Goal: Task Accomplishment & Management: Complete application form

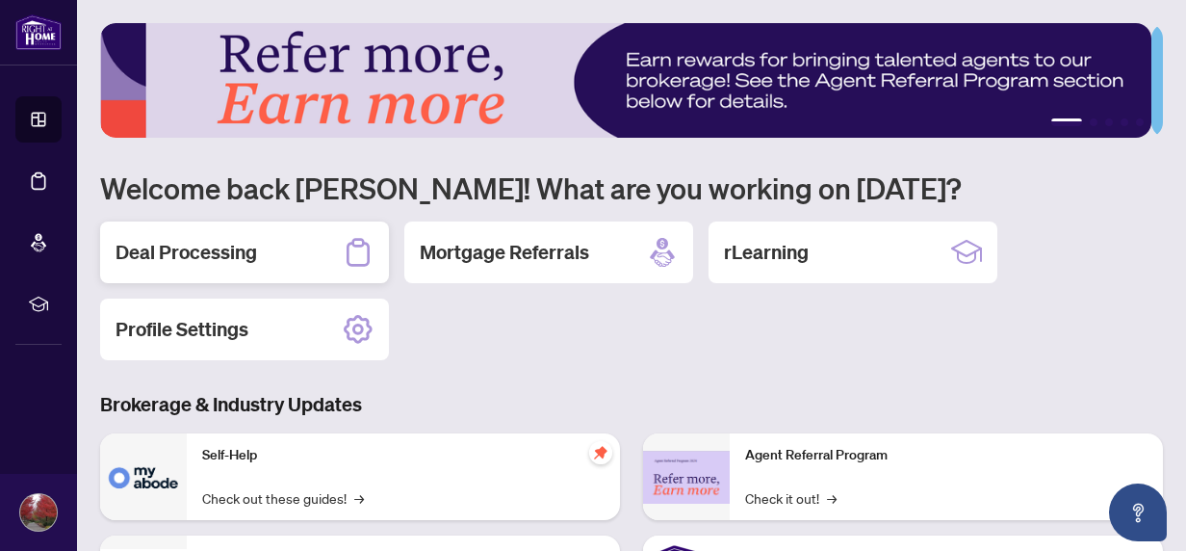
click at [207, 252] on h2 "Deal Processing" at bounding box center [186, 252] width 141 height 27
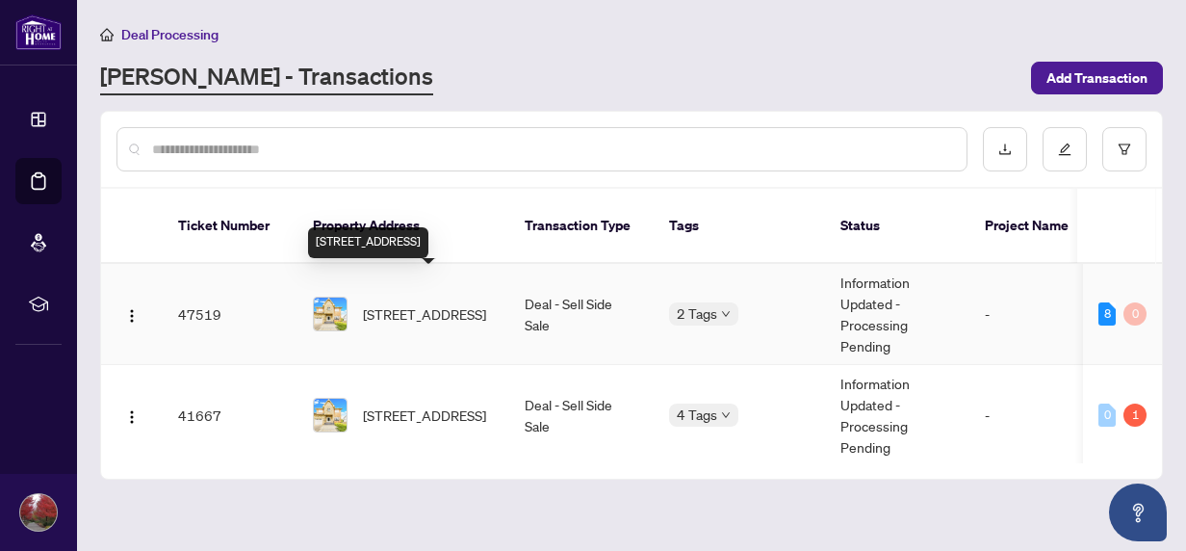
click at [392, 303] on span "921 Aviation Rd, Mississauga, Ontario L5G 4H8, Canada" at bounding box center [424, 313] width 123 height 21
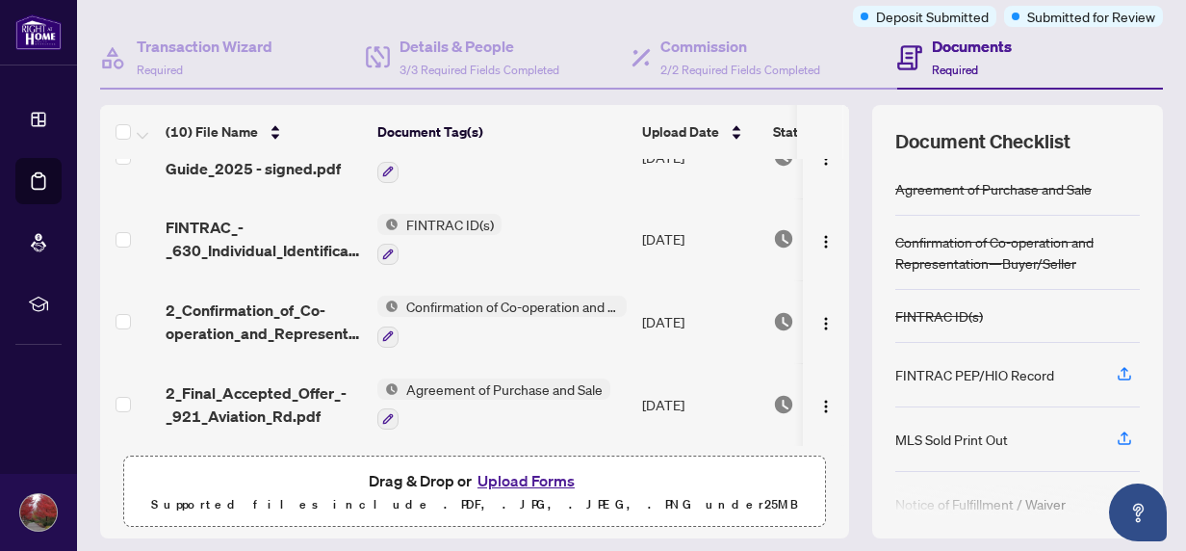
scroll to position [281, 0]
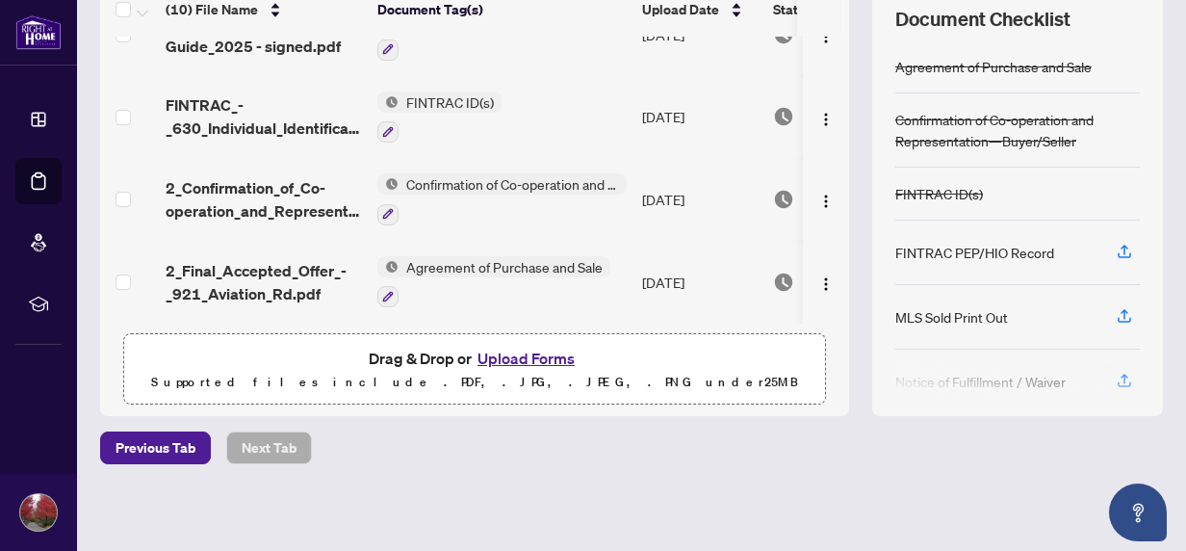
click at [425, 260] on span "Agreement of Purchase and Sale" at bounding box center [504, 266] width 212 height 21
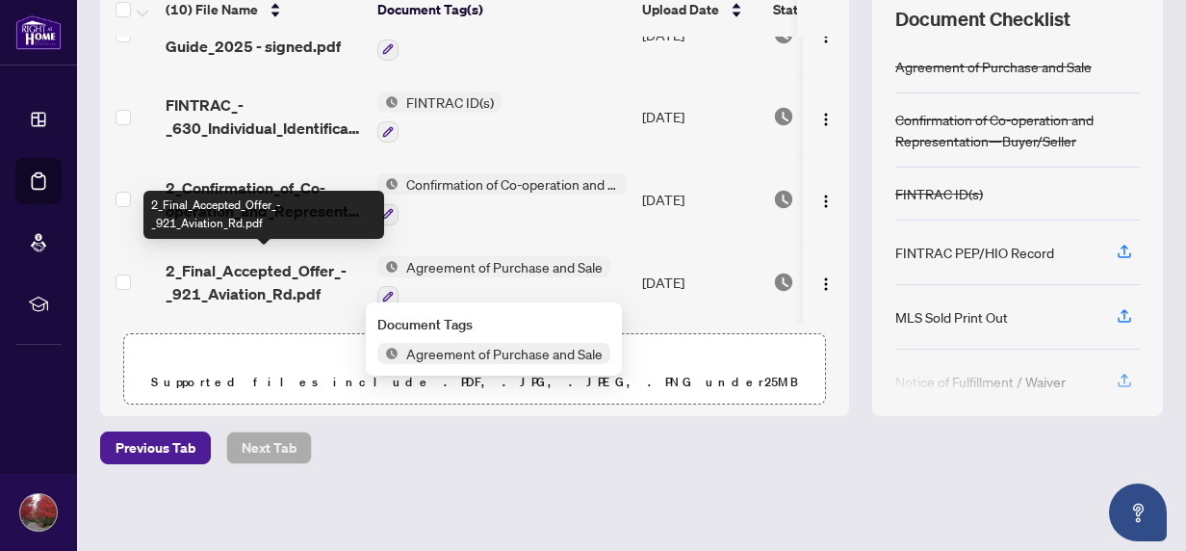
click at [300, 261] on span "2_Final_Accepted_Offer_-_921_Aviation_Rd.pdf" at bounding box center [264, 282] width 196 height 46
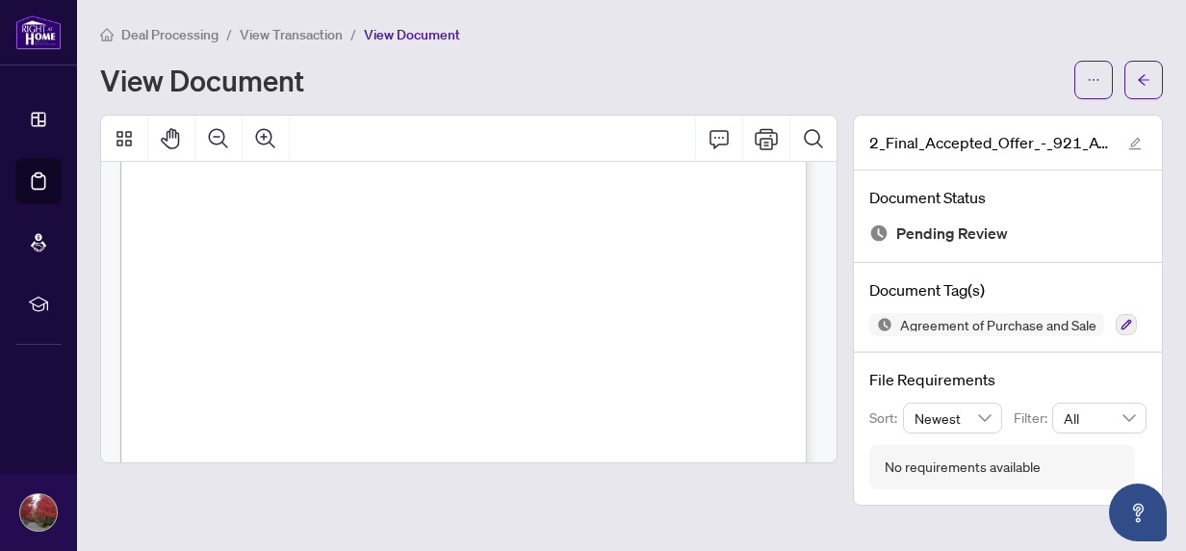
scroll to position [3234, 0]
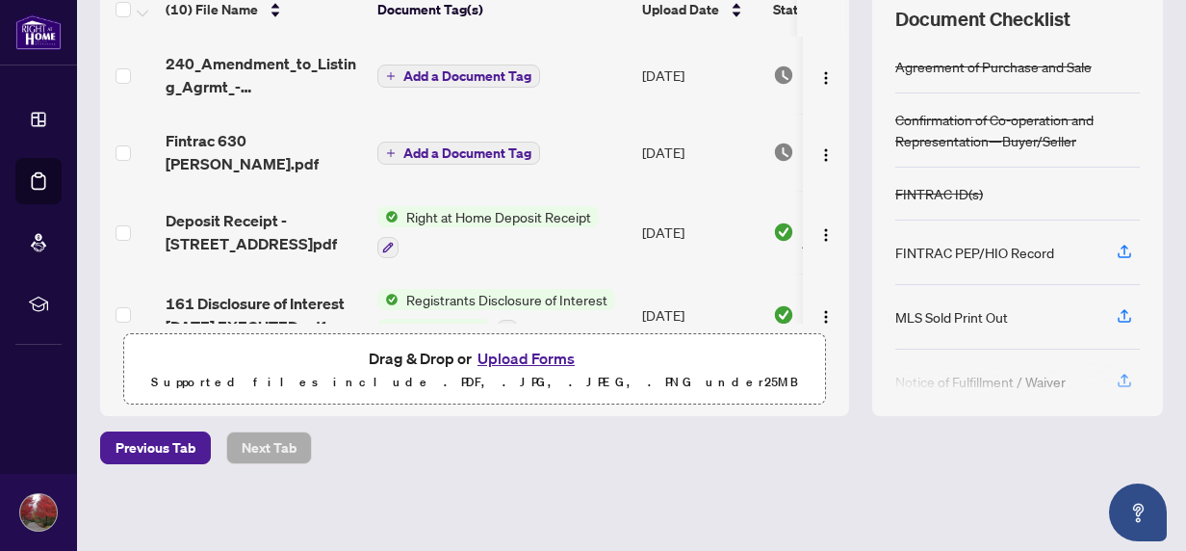
scroll to position [308, 0]
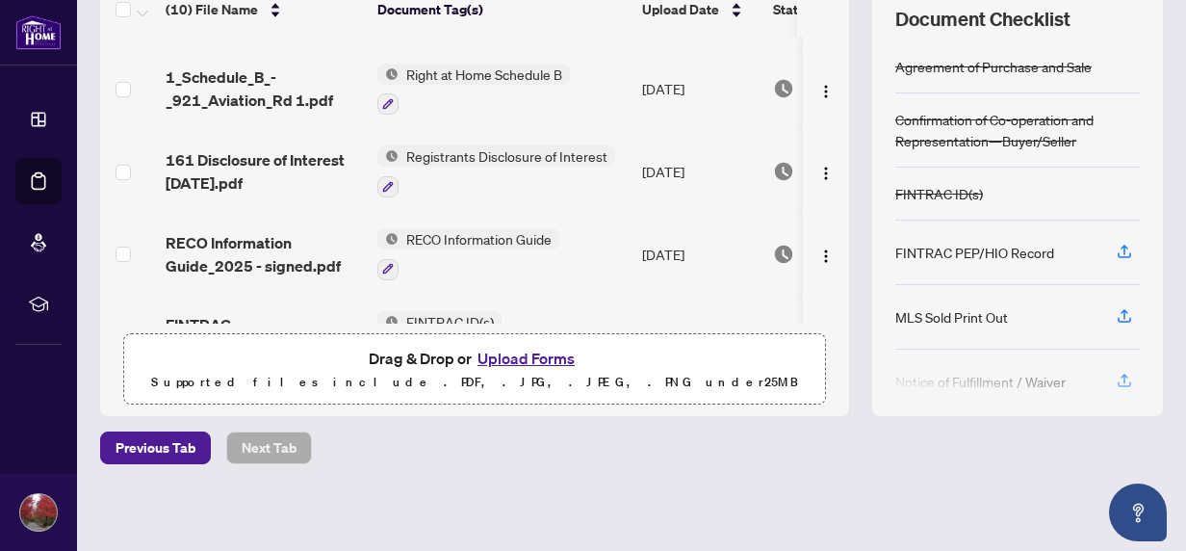
click at [498, 353] on button "Upload Forms" at bounding box center [526, 358] width 109 height 25
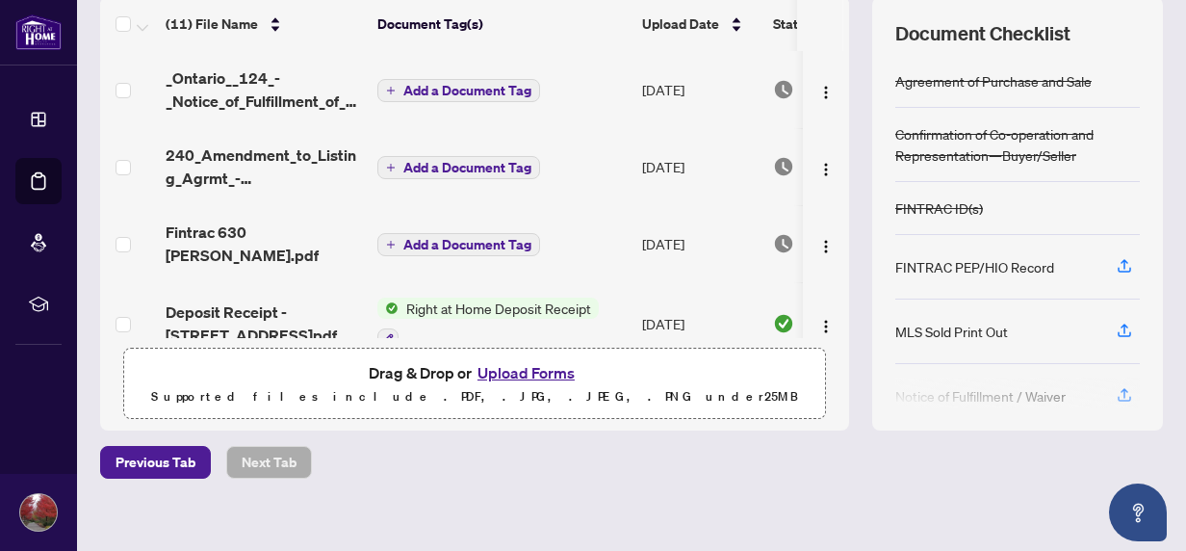
scroll to position [281, 0]
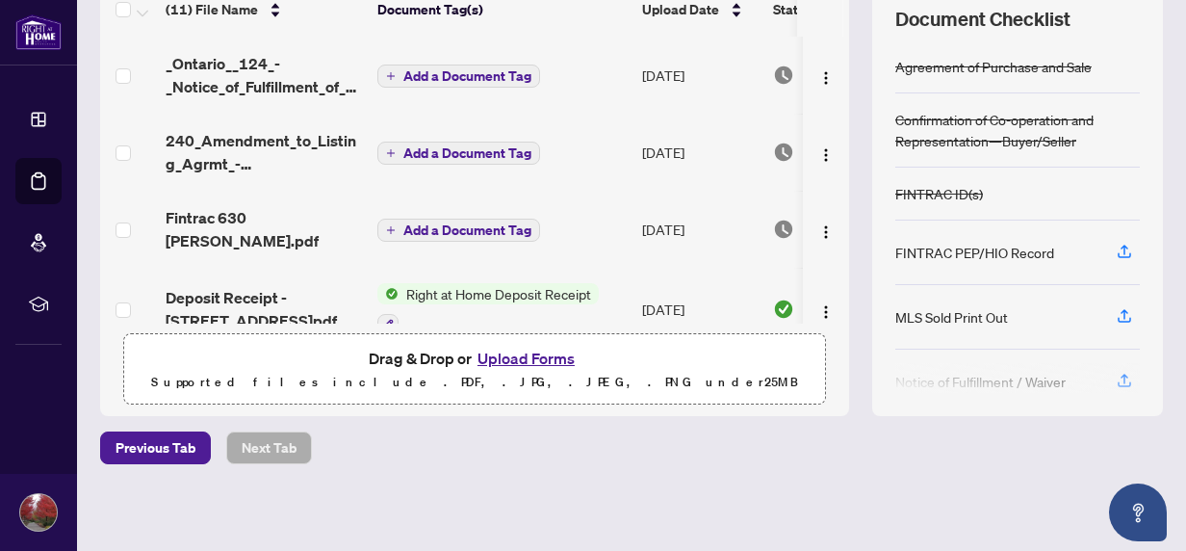
click at [484, 354] on button "Upload Forms" at bounding box center [526, 358] width 109 height 25
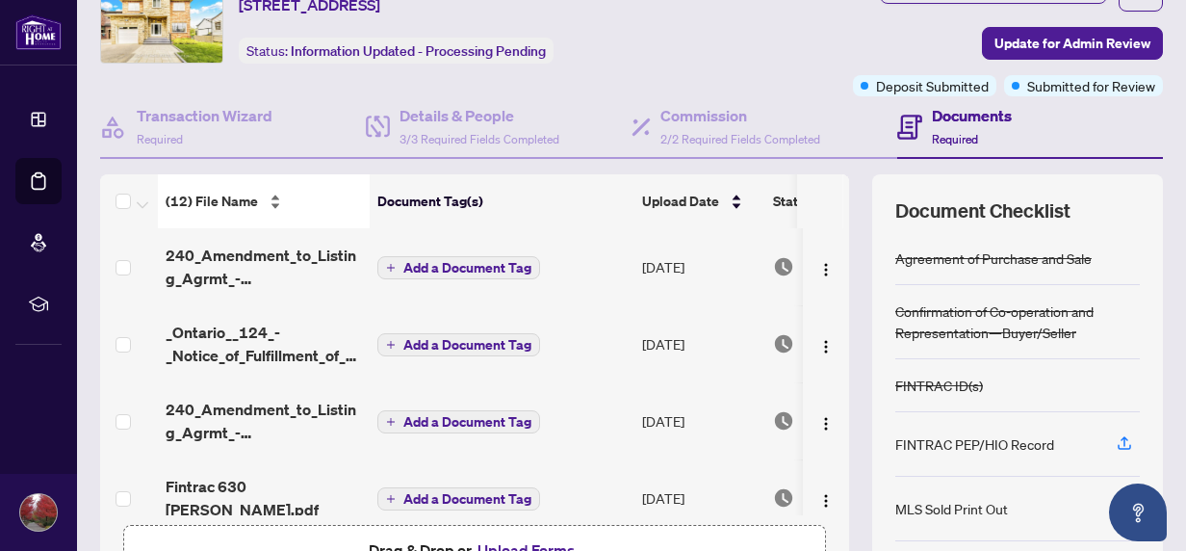
scroll to position [154, 0]
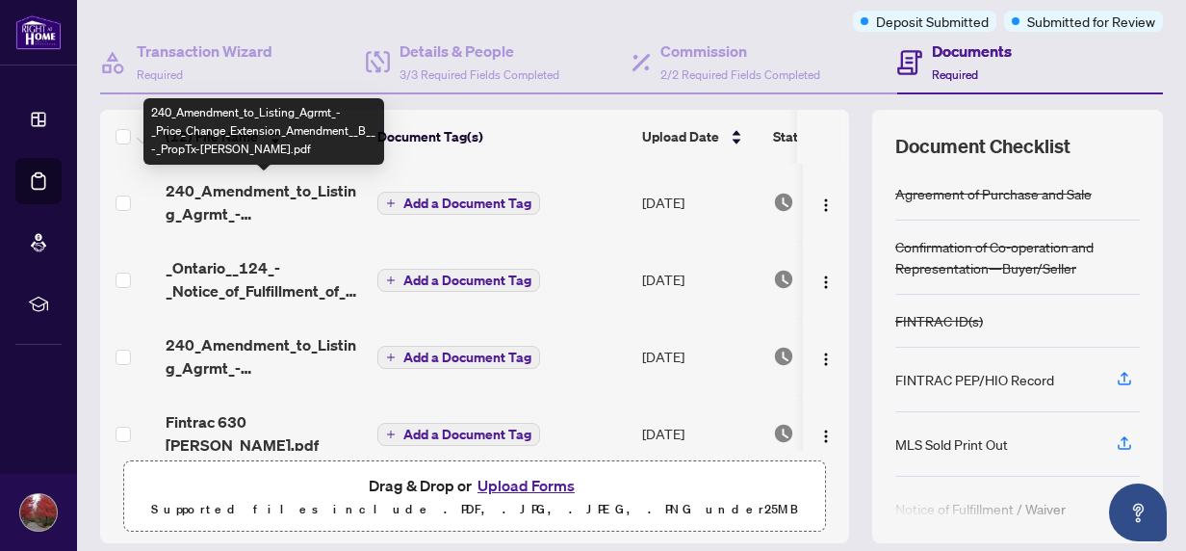
click at [256, 188] on span "240_Amendment_to_Listing_Agrmt_-_Price_Change_Extension_Amendment__B__-_PropTx-…" at bounding box center [264, 202] width 196 height 46
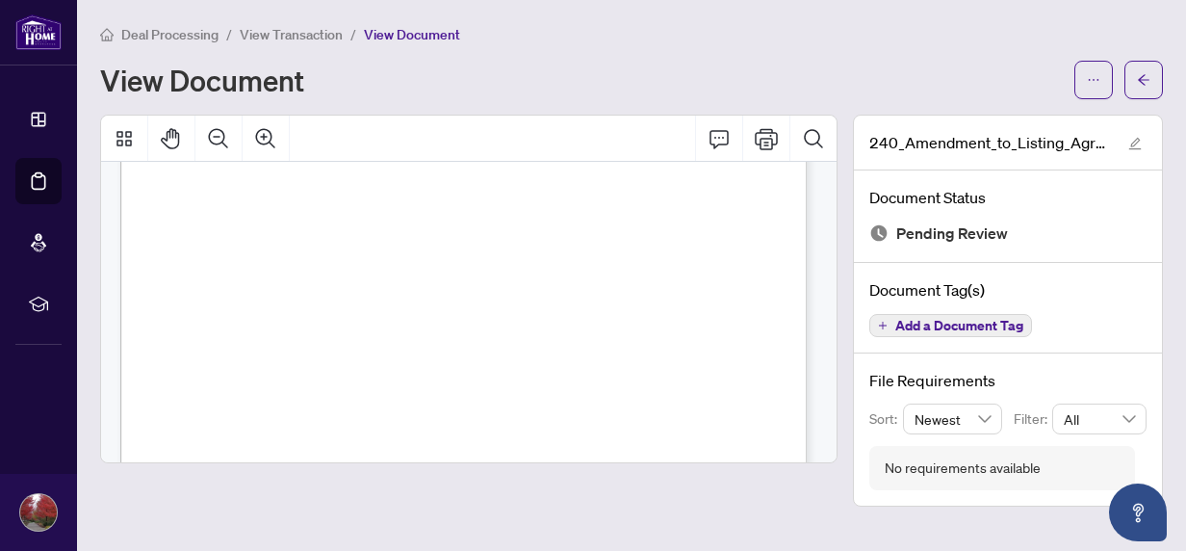
scroll to position [154, 0]
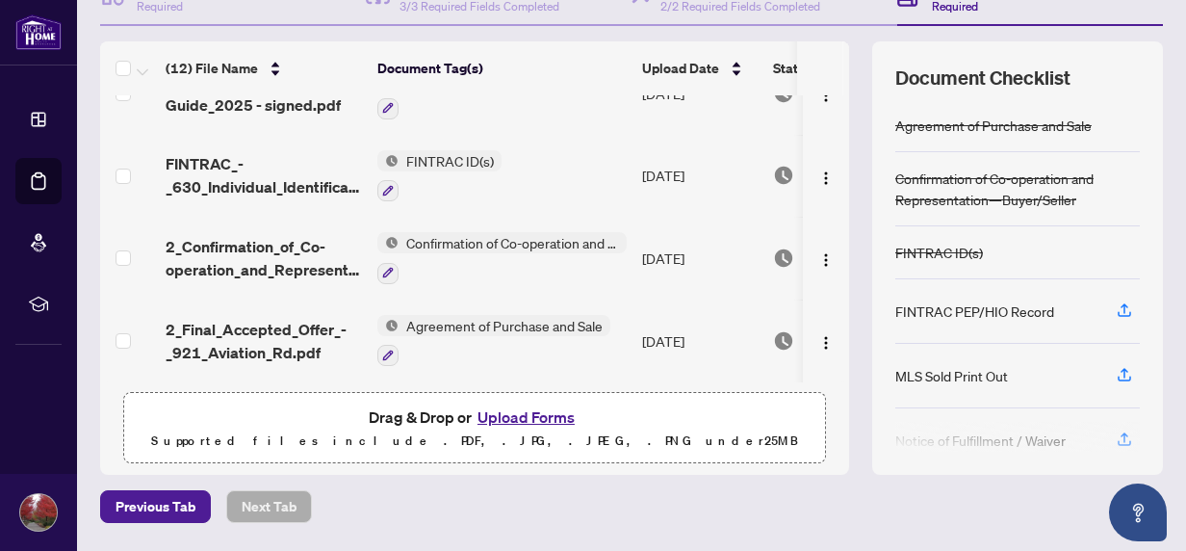
scroll to position [281, 0]
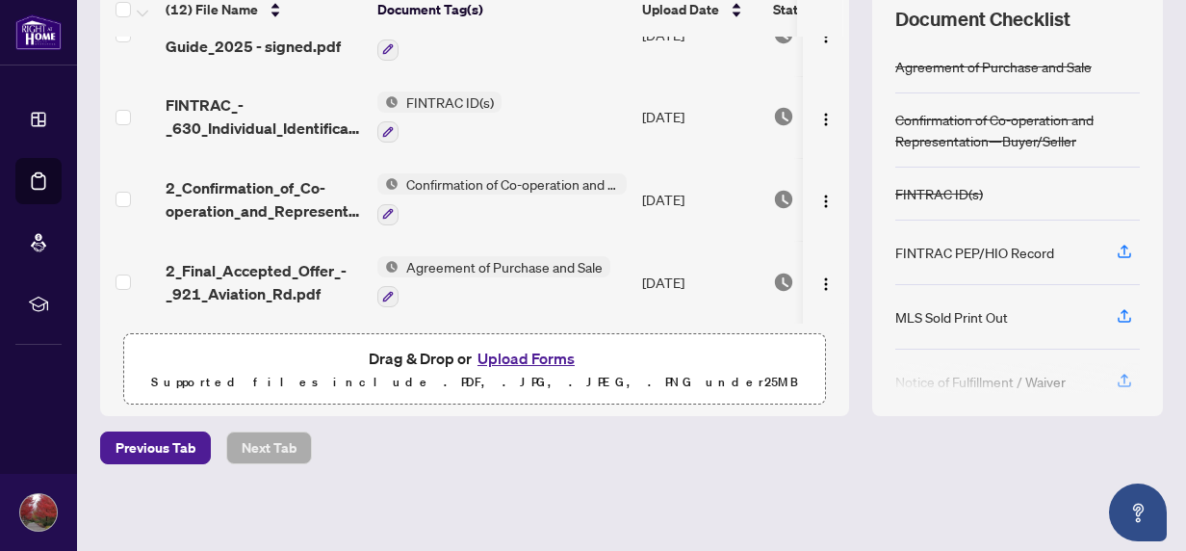
click at [520, 353] on button "Upload Forms" at bounding box center [526, 358] width 109 height 25
click at [510, 354] on button "Upload Forms" at bounding box center [526, 358] width 109 height 25
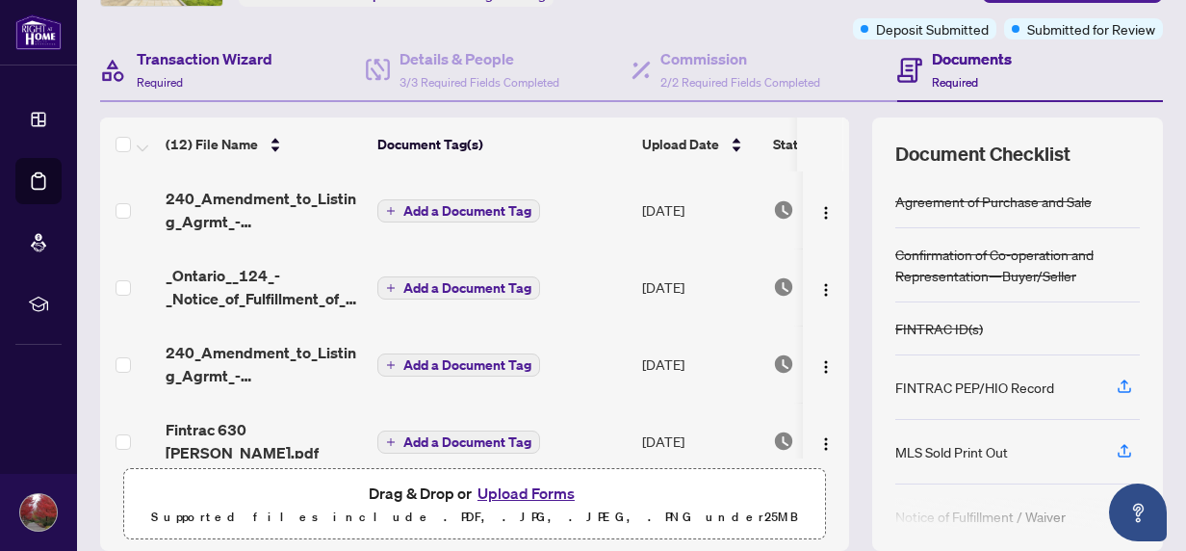
scroll to position [127, 0]
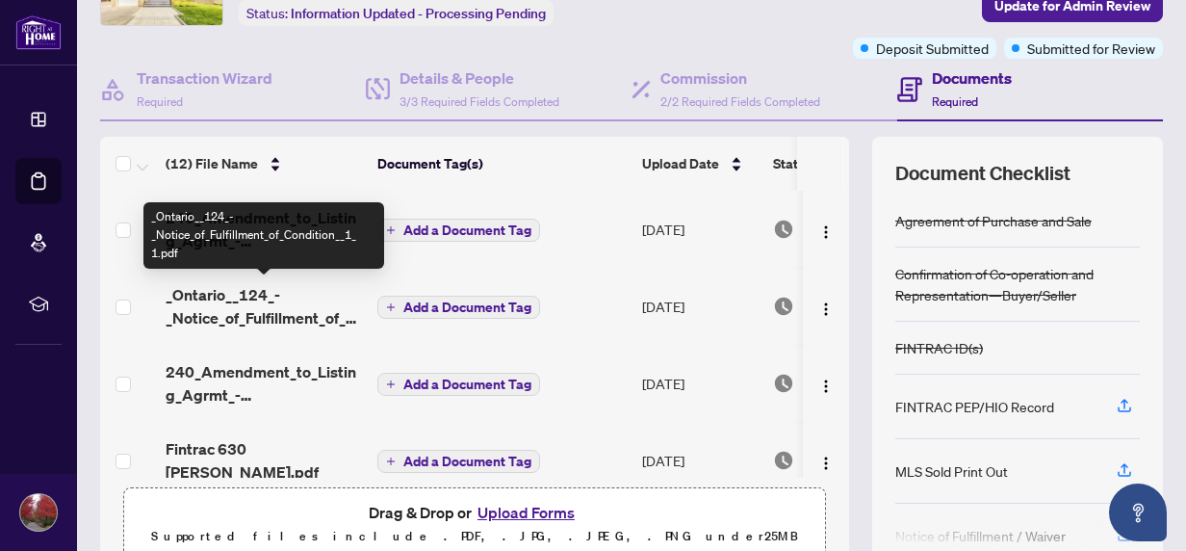
click at [297, 314] on span "_Ontario__124_-_Notice_of_Fulfillment_of_Condition__1_ 1.pdf" at bounding box center [264, 306] width 196 height 46
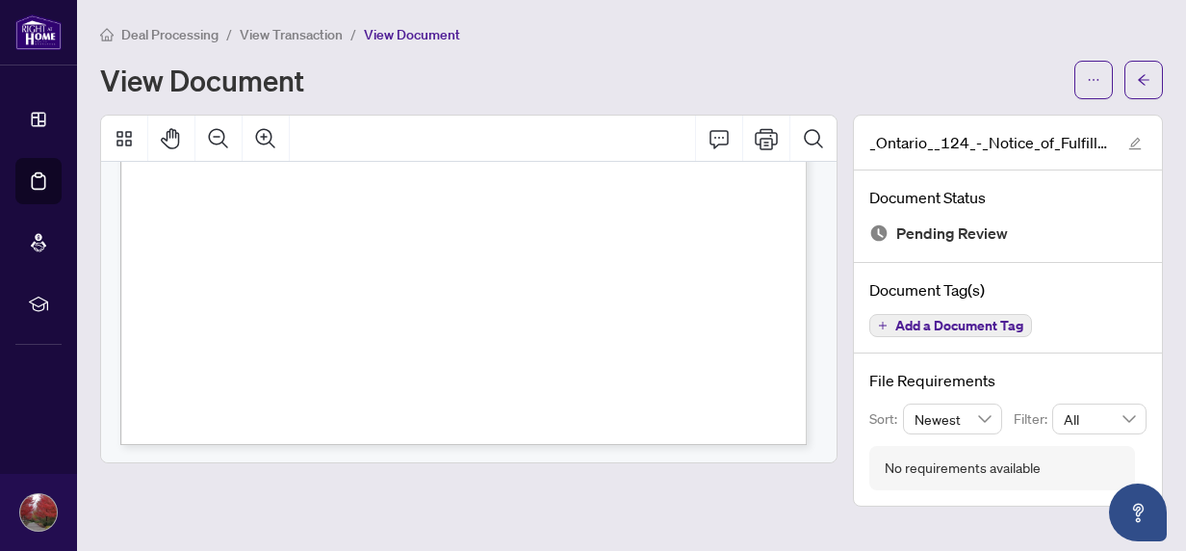
scroll to position [626, 0]
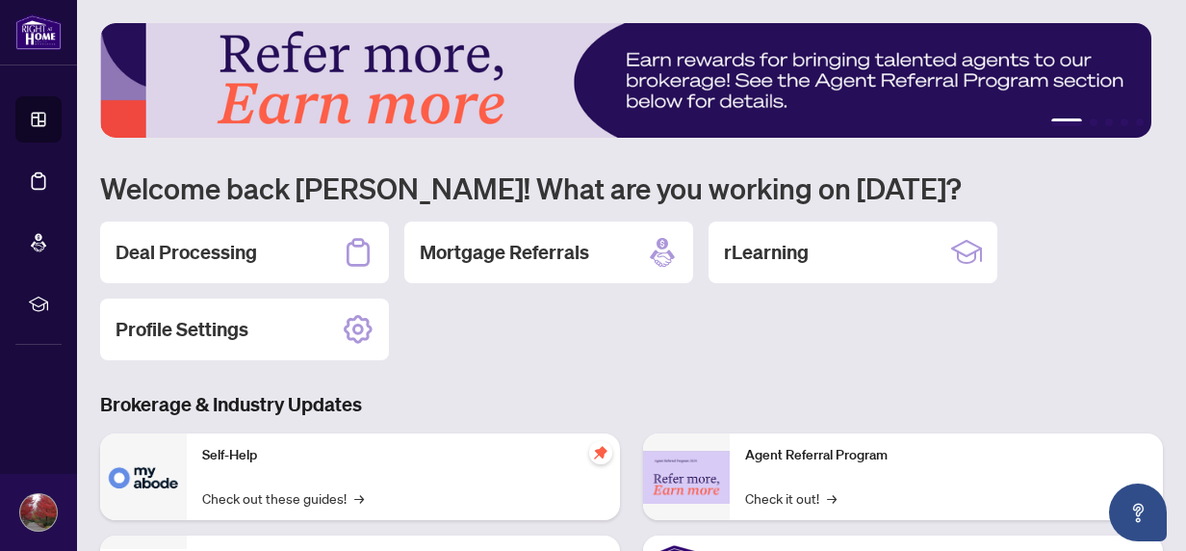
click at [198, 252] on h2 "Deal Processing" at bounding box center [186, 252] width 141 height 27
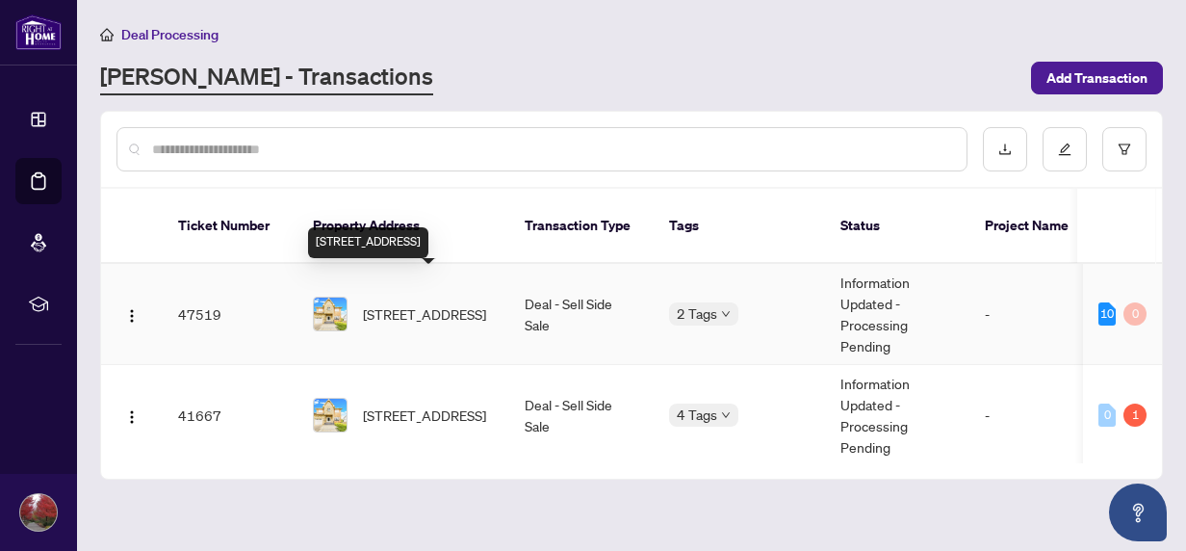
click at [421, 303] on span "921 Aviation Rd, Mississauga, Ontario L5G 4H8, Canada" at bounding box center [424, 313] width 123 height 21
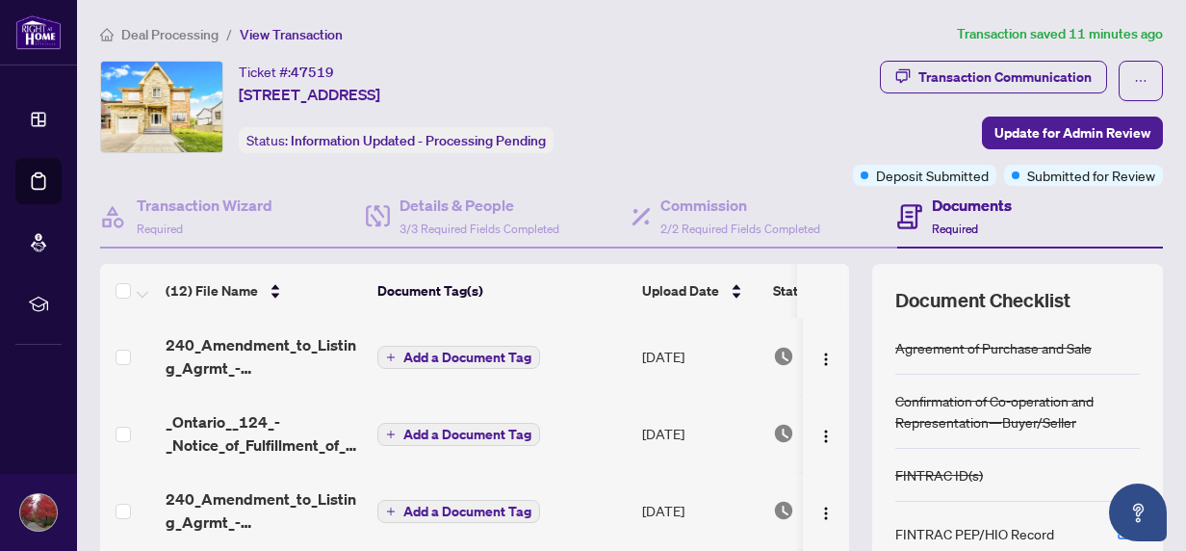
scroll to position [281, 0]
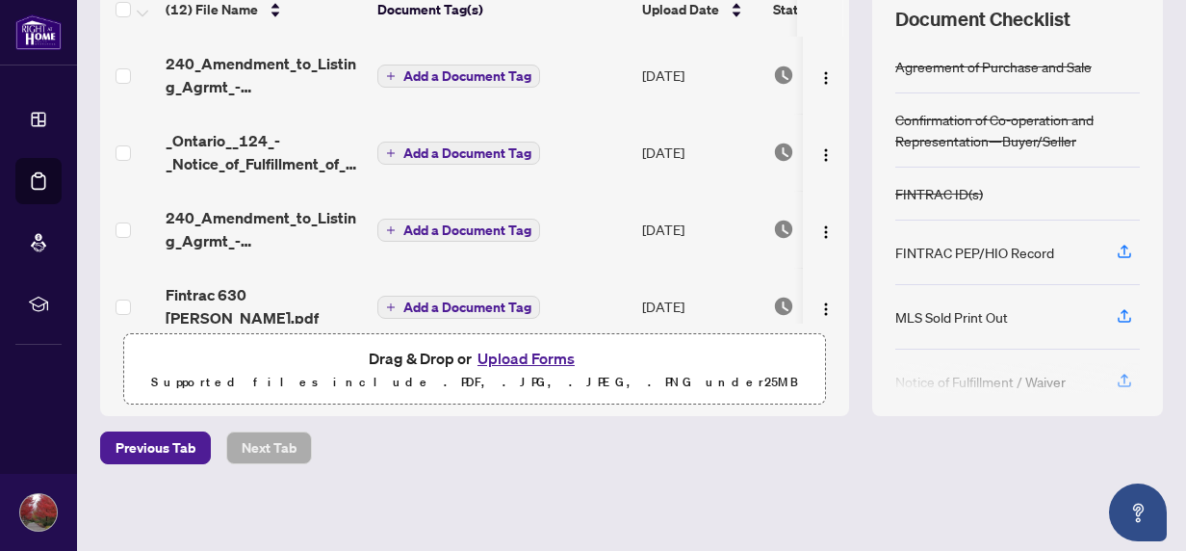
click at [498, 358] on button "Upload Forms" at bounding box center [526, 358] width 109 height 25
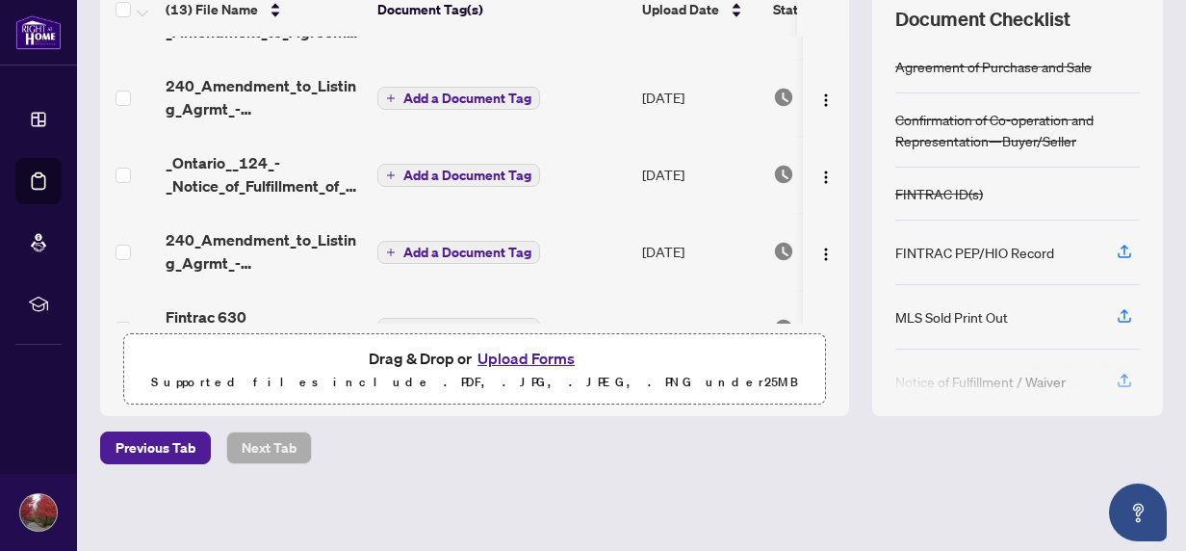
scroll to position [0, 0]
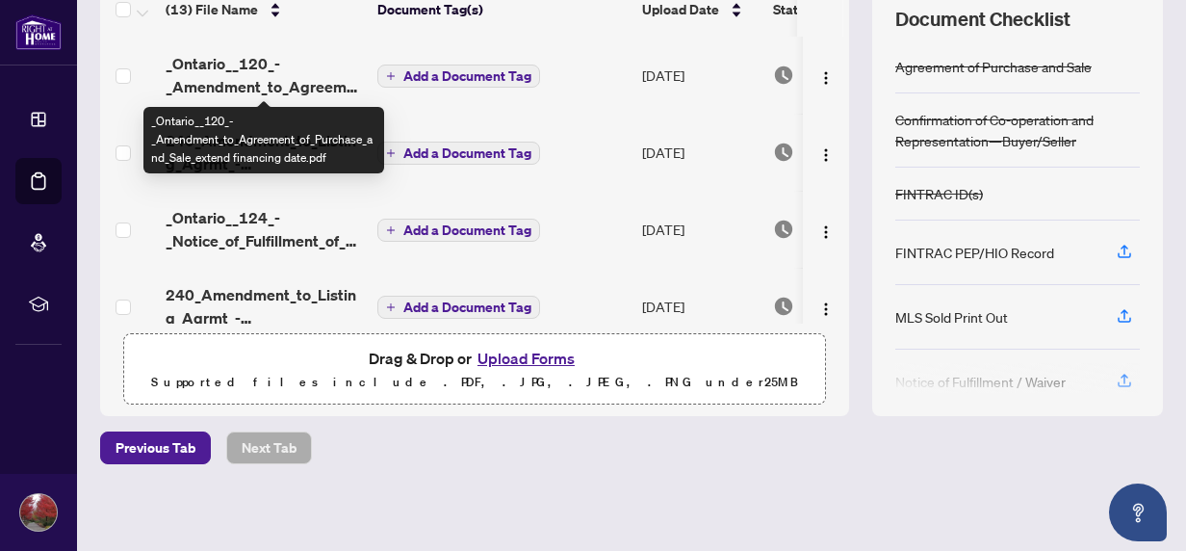
click at [278, 73] on span "_Ontario__120_-_Amendment_to_Agreement_of_Purchase_and_Sale_extend financing da…" at bounding box center [264, 75] width 196 height 46
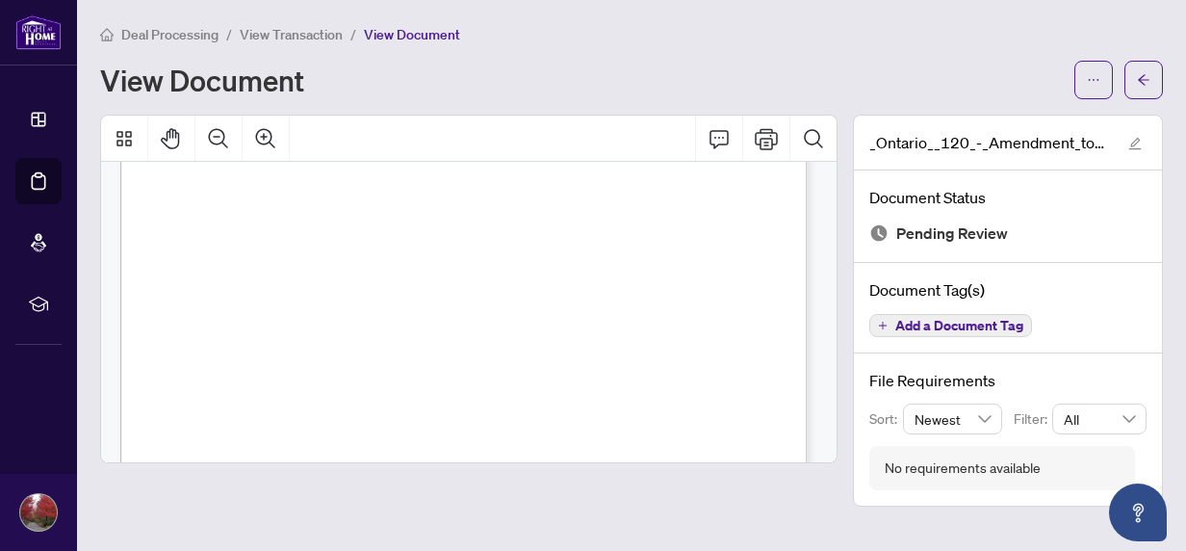
scroll to position [304, 0]
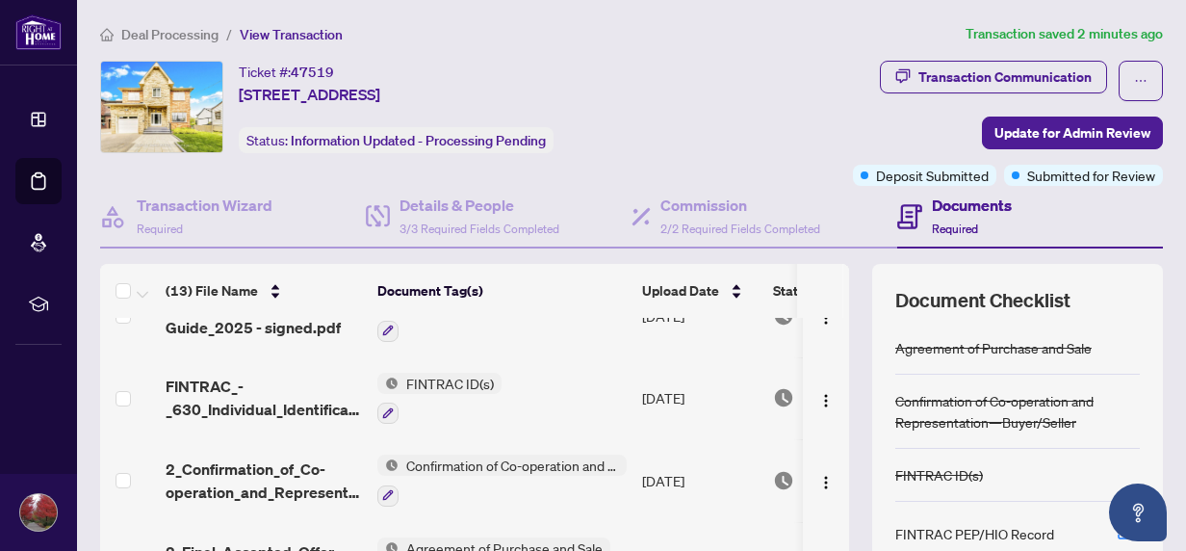
scroll to position [281, 0]
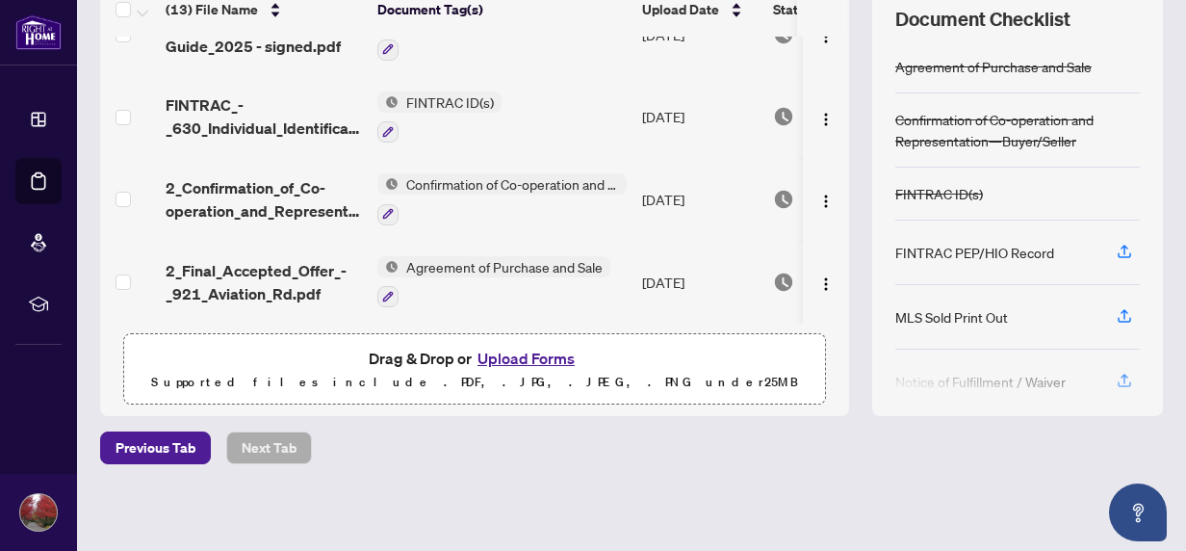
click at [508, 353] on button "Upload Forms" at bounding box center [526, 358] width 109 height 25
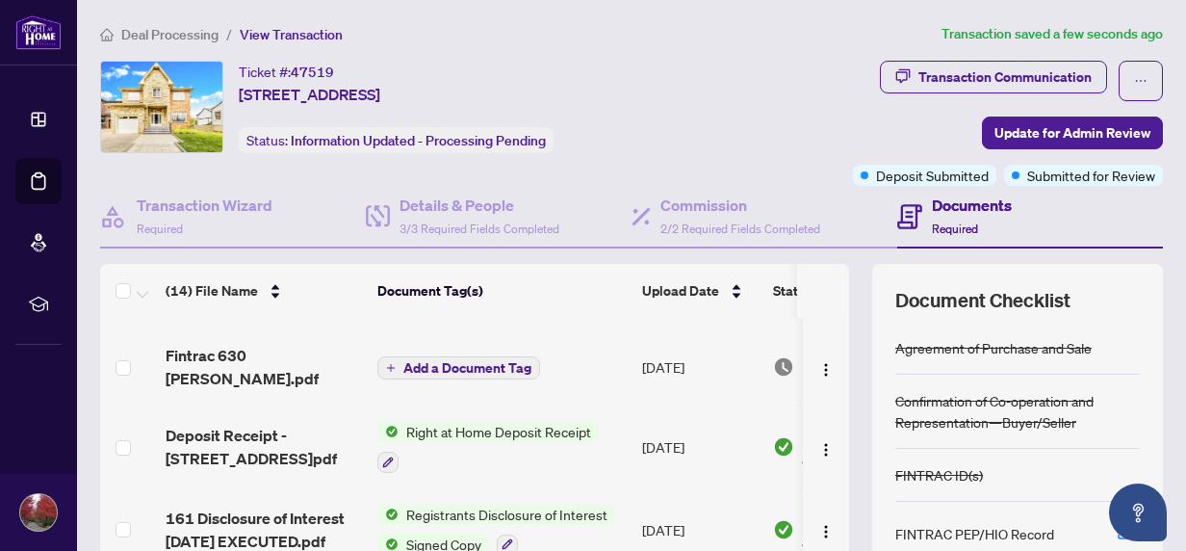
scroll to position [0, 0]
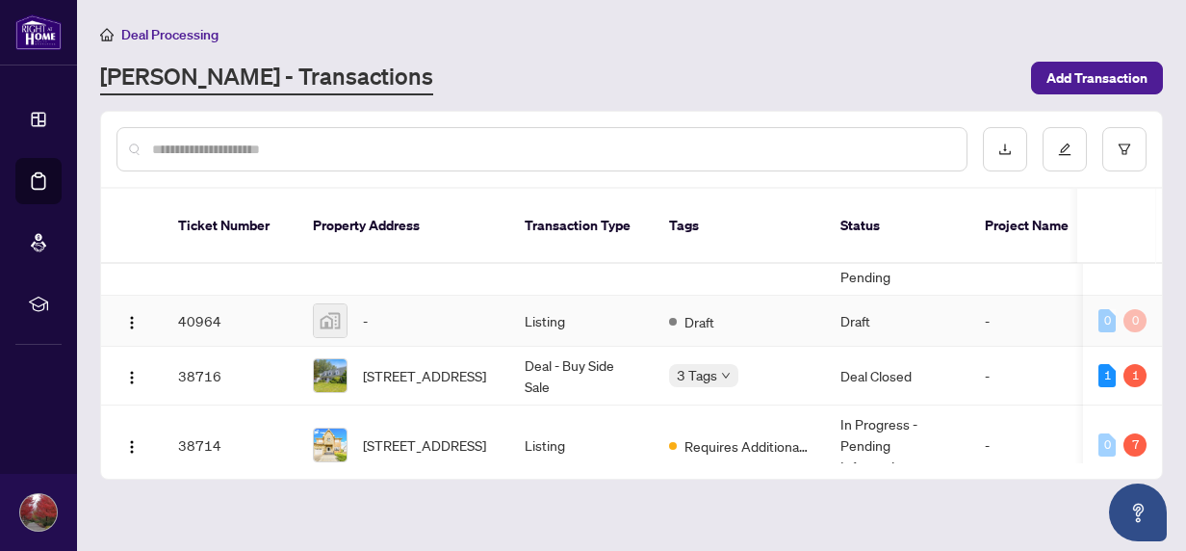
scroll to position [203, 0]
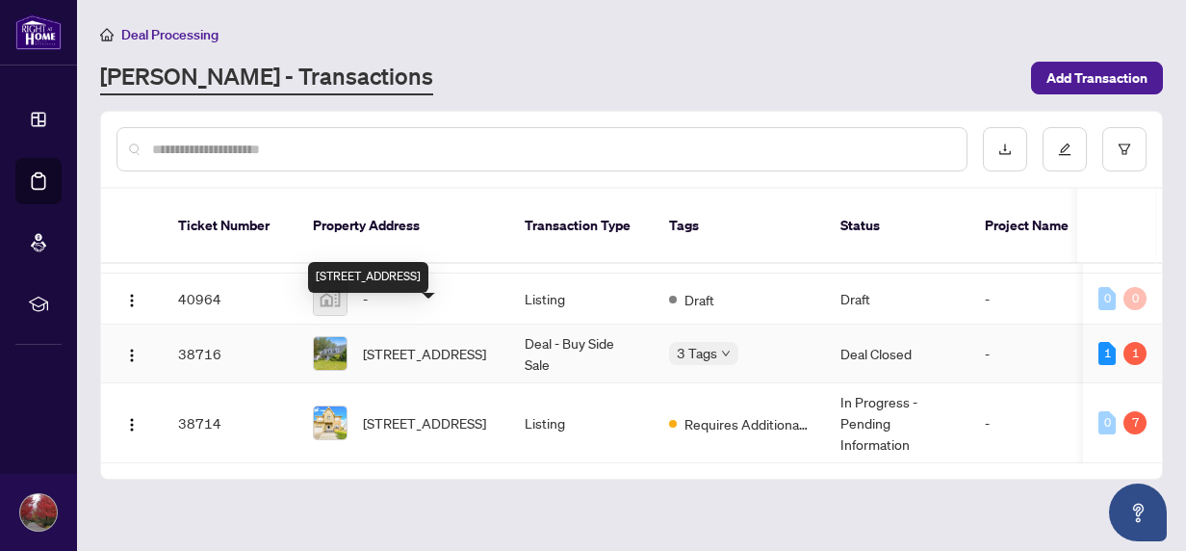
click at [418, 343] on span "97 Hearthstone Dr, Trent Hills, Ontario K0L 1L0, Canada" at bounding box center [424, 353] width 123 height 21
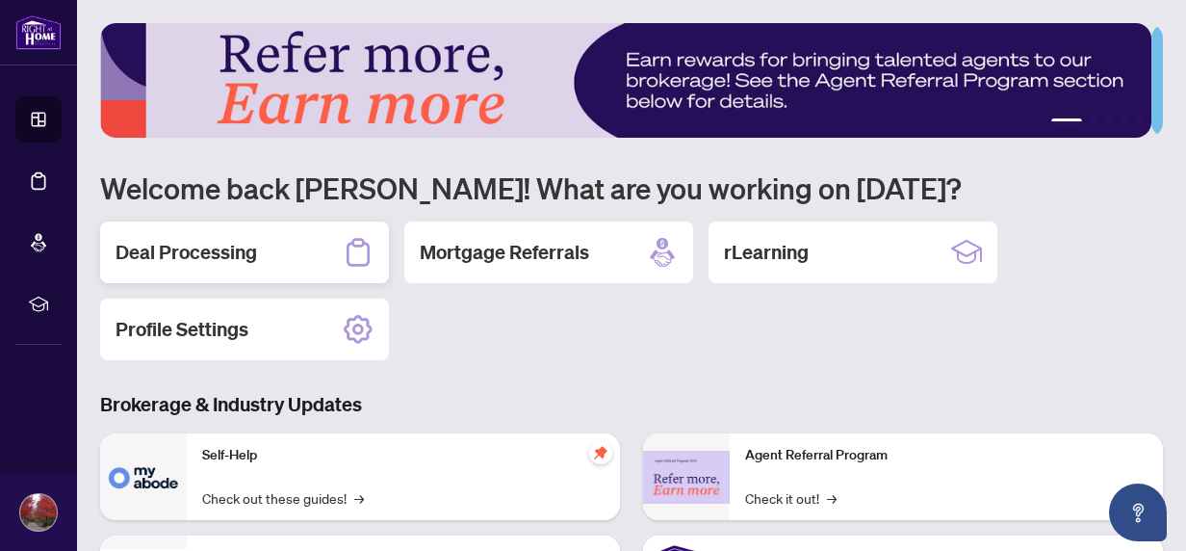
click at [239, 250] on h2 "Deal Processing" at bounding box center [186, 252] width 141 height 27
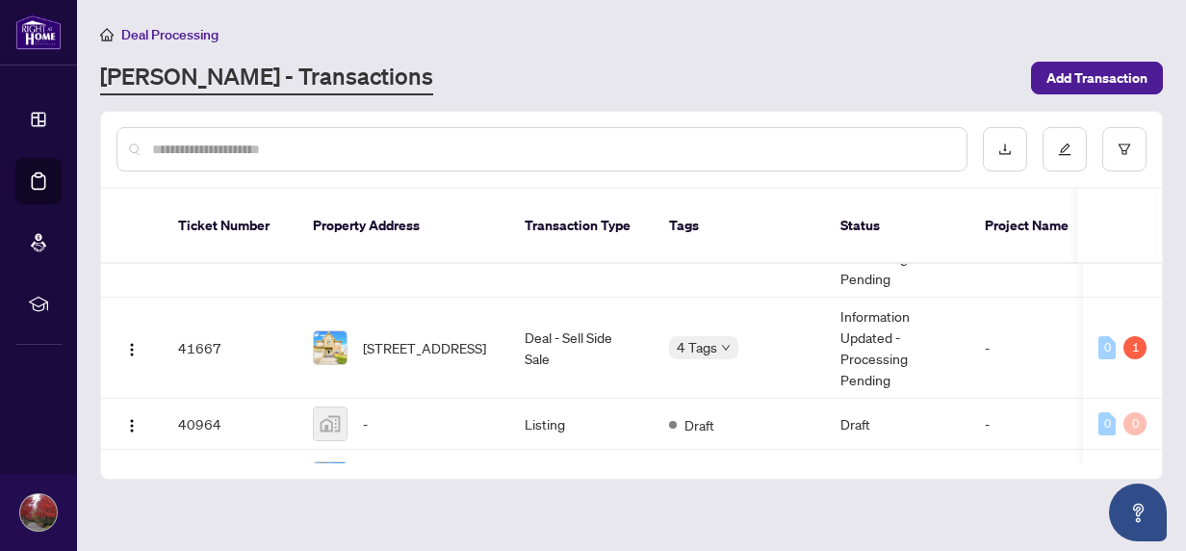
scroll to position [203, 0]
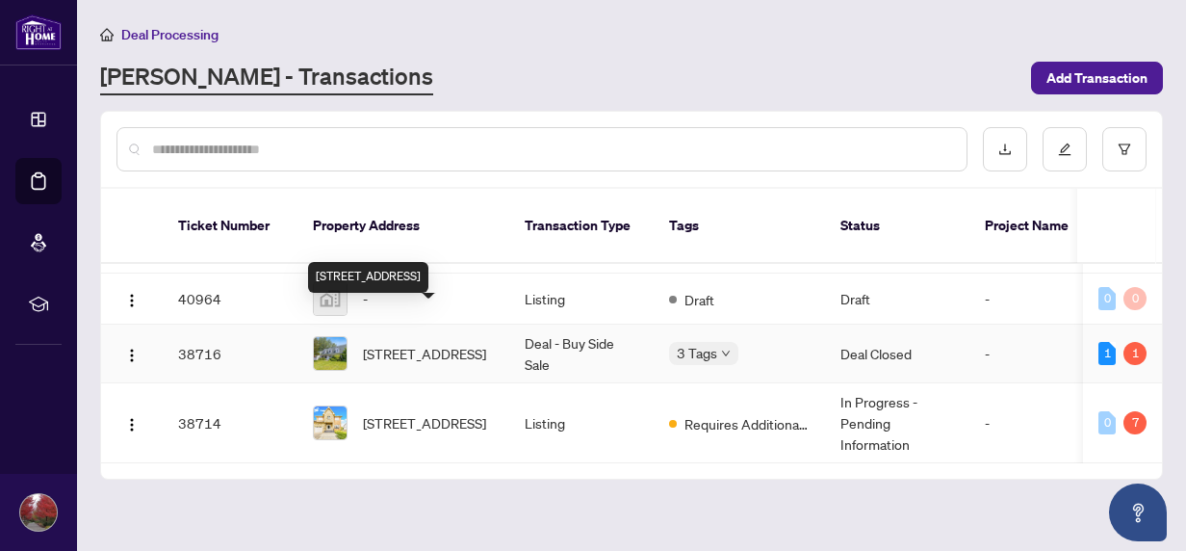
click at [369, 343] on span "97 Hearthstone Dr, Trent Hills, Ontario K0L 1L0, Canada" at bounding box center [424, 353] width 123 height 21
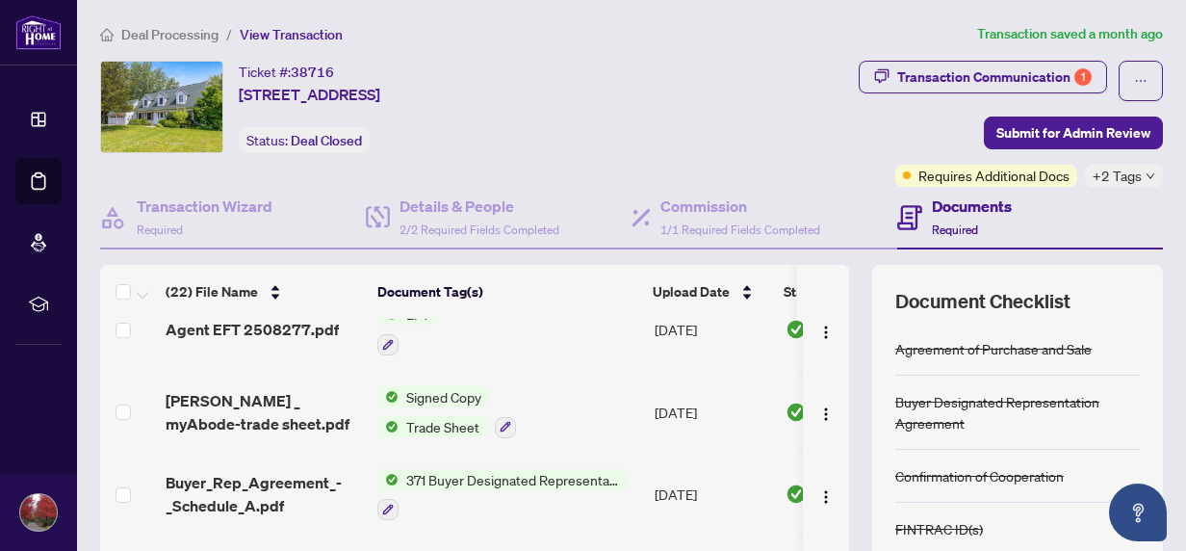
scroll to position [77, 0]
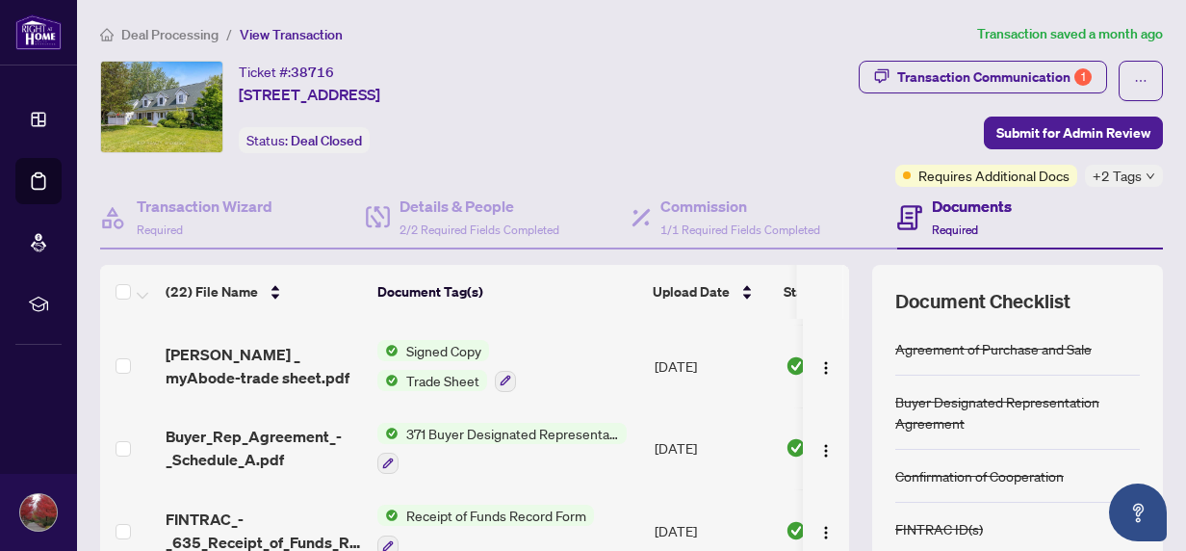
click at [445, 373] on span "Trade Sheet" at bounding box center [442, 380] width 89 height 21
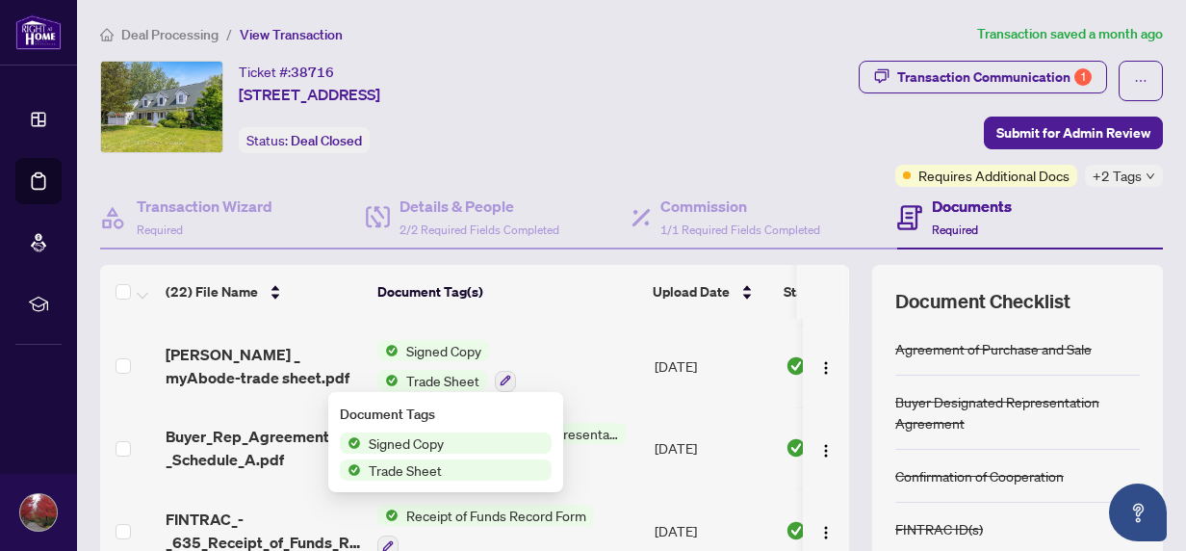
click at [403, 471] on span "Trade Sheet" at bounding box center [405, 469] width 89 height 21
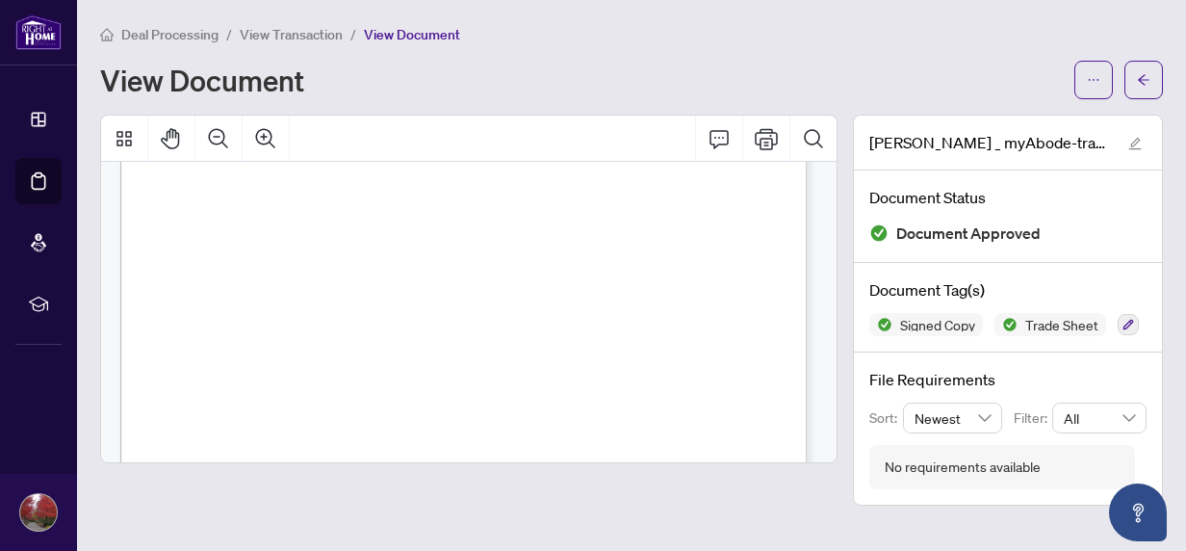
scroll to position [77, 0]
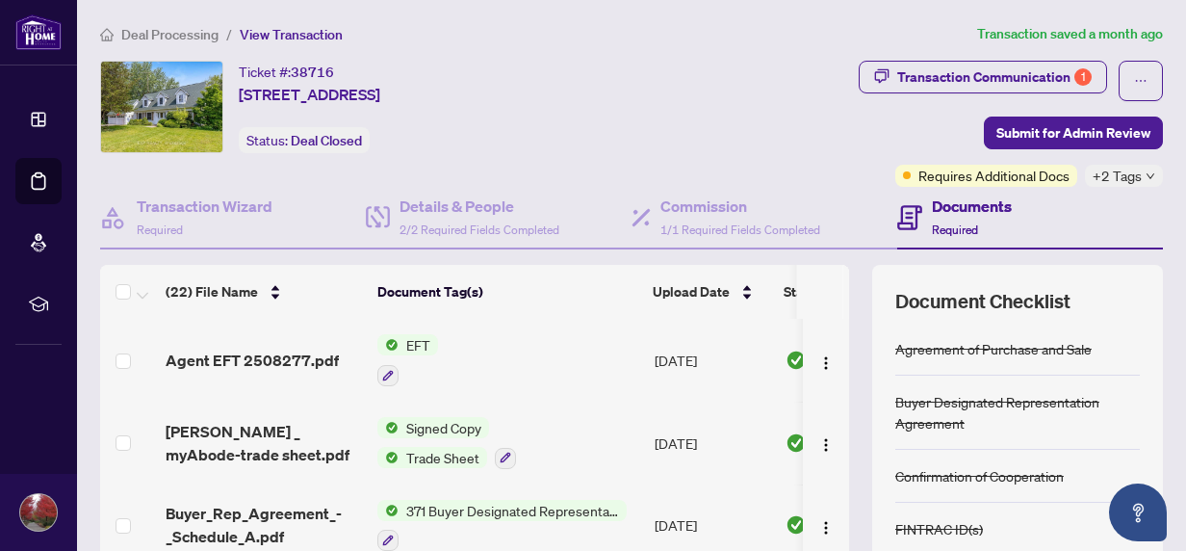
click at [434, 424] on span "Signed Copy" at bounding box center [443, 427] width 90 height 21
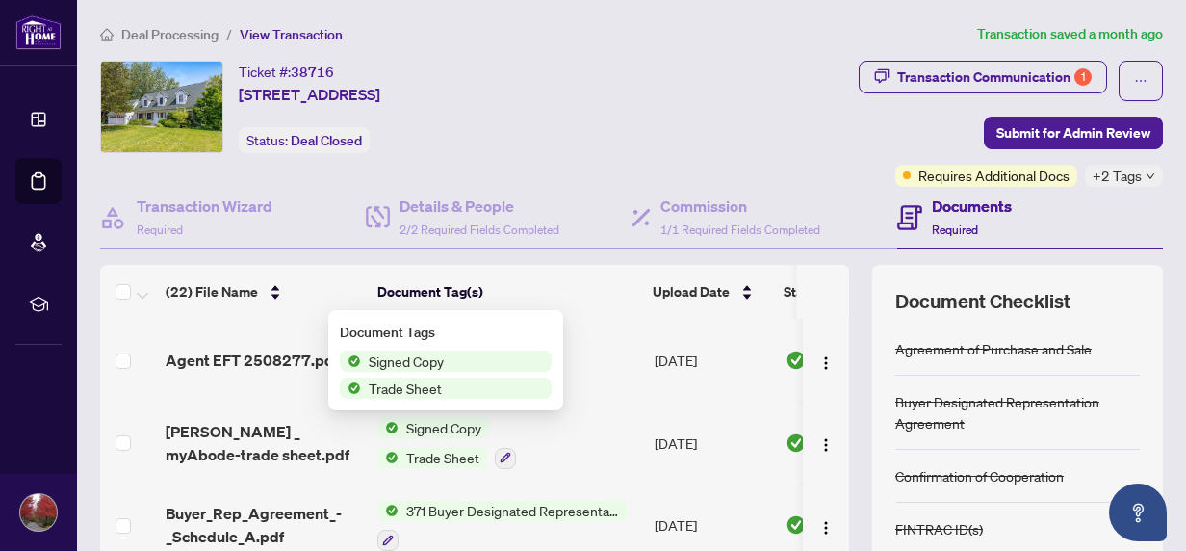
click at [429, 362] on span "Signed Copy" at bounding box center [406, 360] width 90 height 21
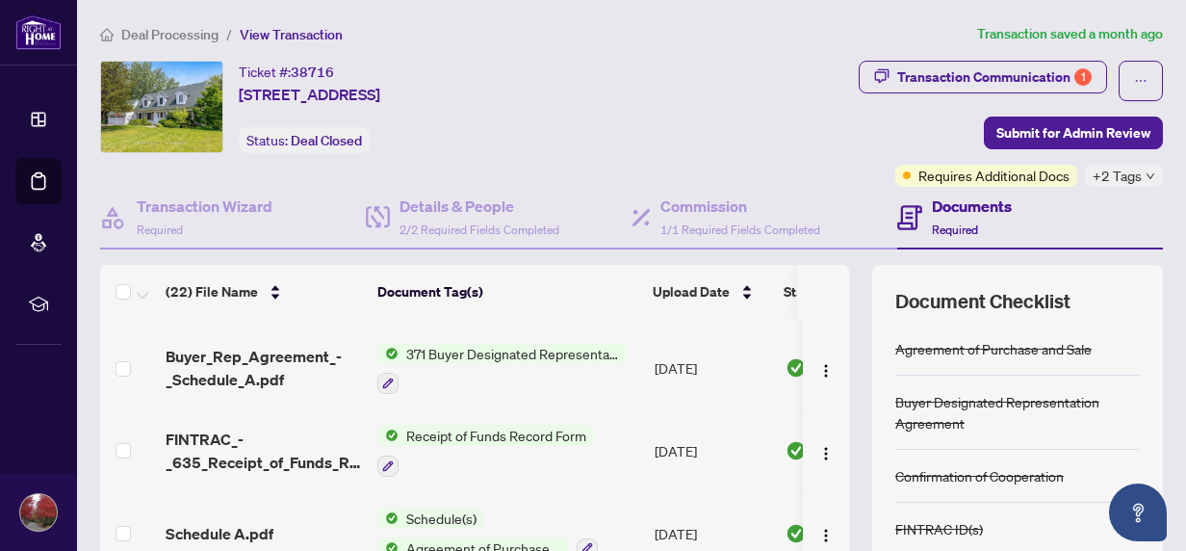
scroll to position [154, 0]
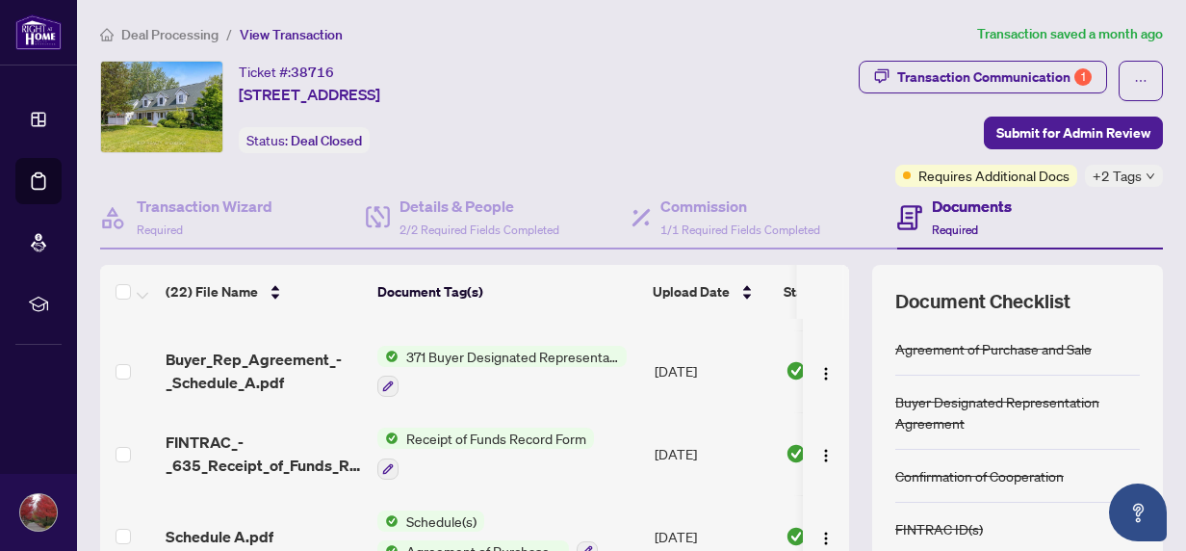
click at [473, 432] on span "Receipt of Funds Record Form" at bounding box center [495, 437] width 195 height 21
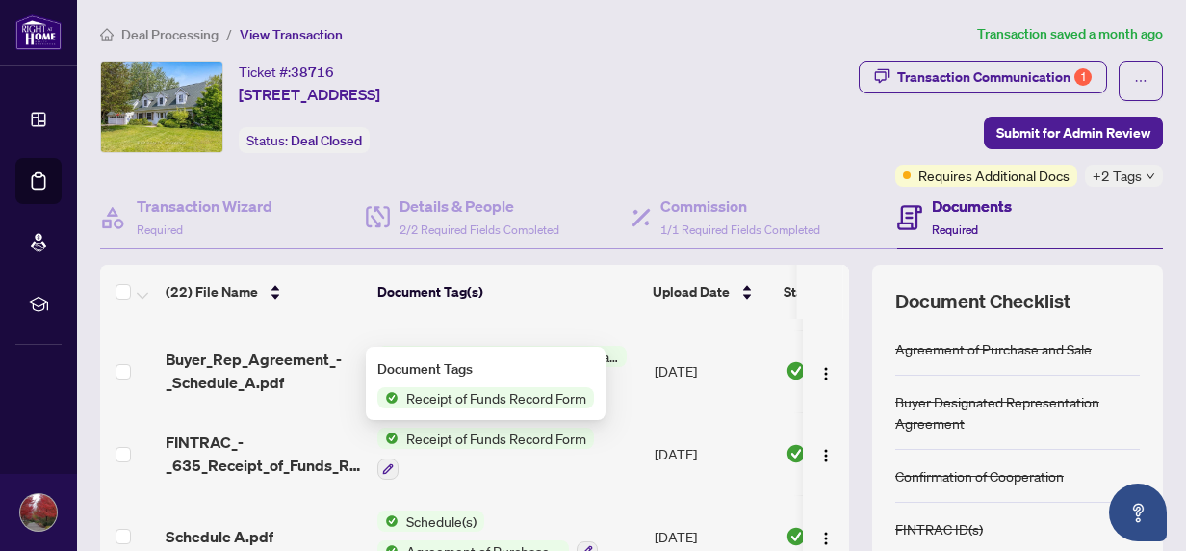
click at [475, 397] on span "Receipt of Funds Record Form" at bounding box center [495, 397] width 195 height 21
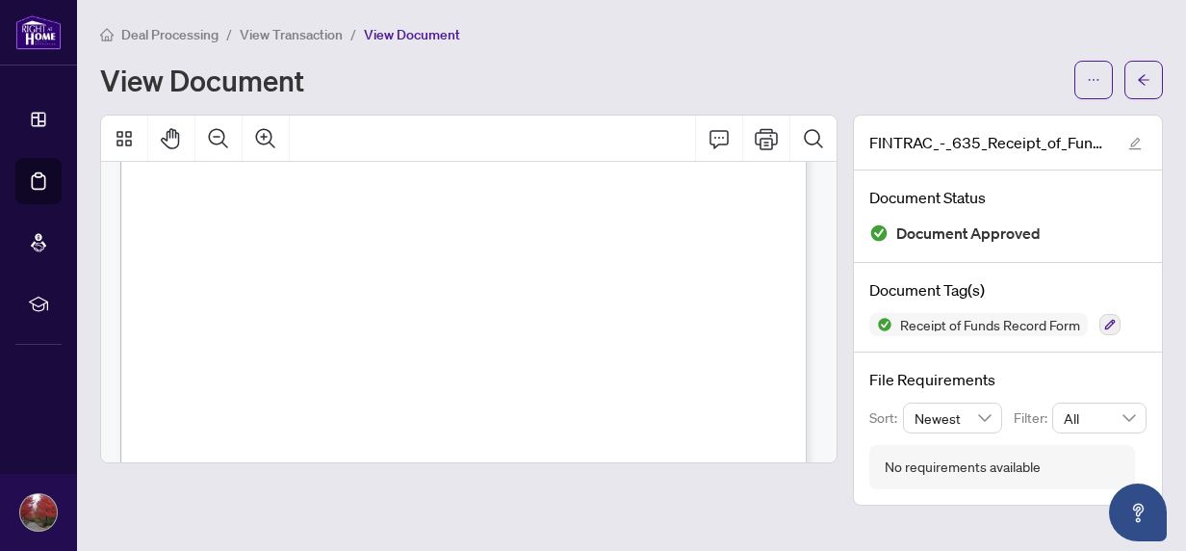
scroll to position [1925, 0]
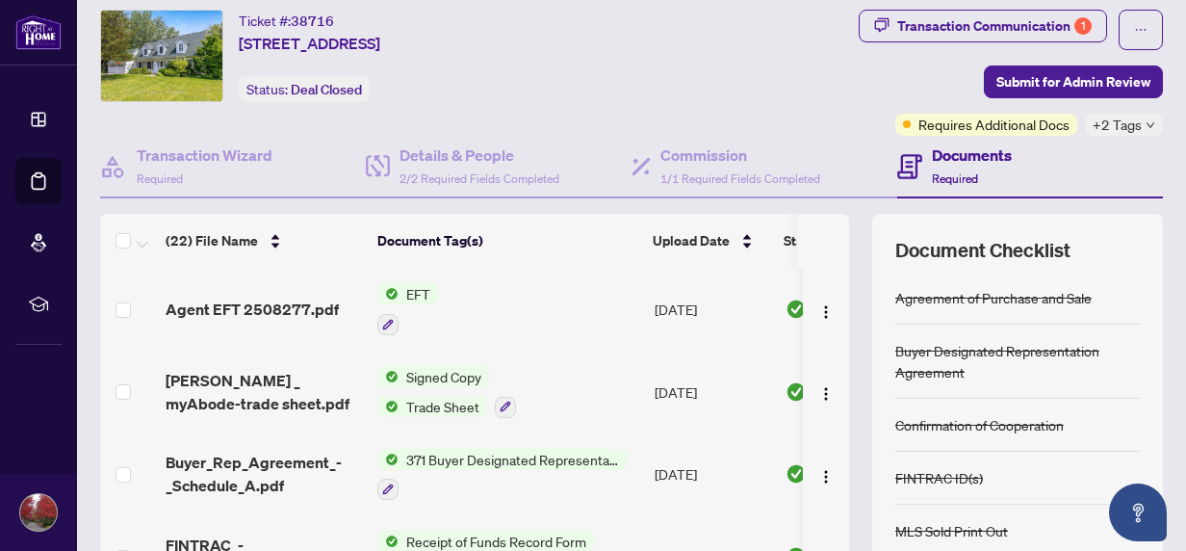
scroll to position [77, 0]
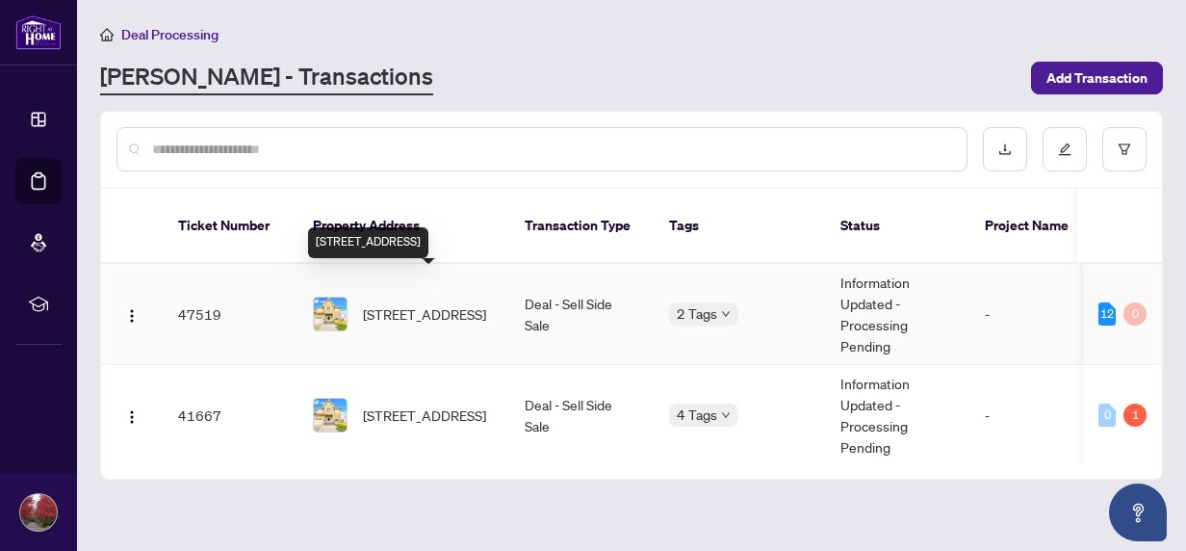
click at [406, 303] on span "921 Aviation Rd, Mississauga, Ontario L5G 4H8, Canada" at bounding box center [424, 313] width 123 height 21
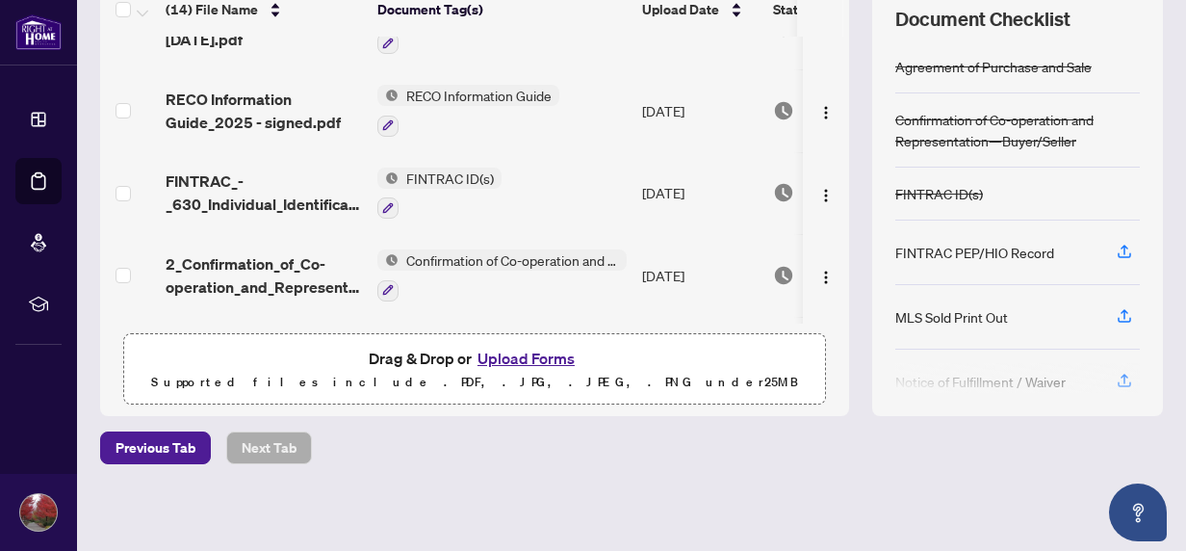
scroll to position [528, 0]
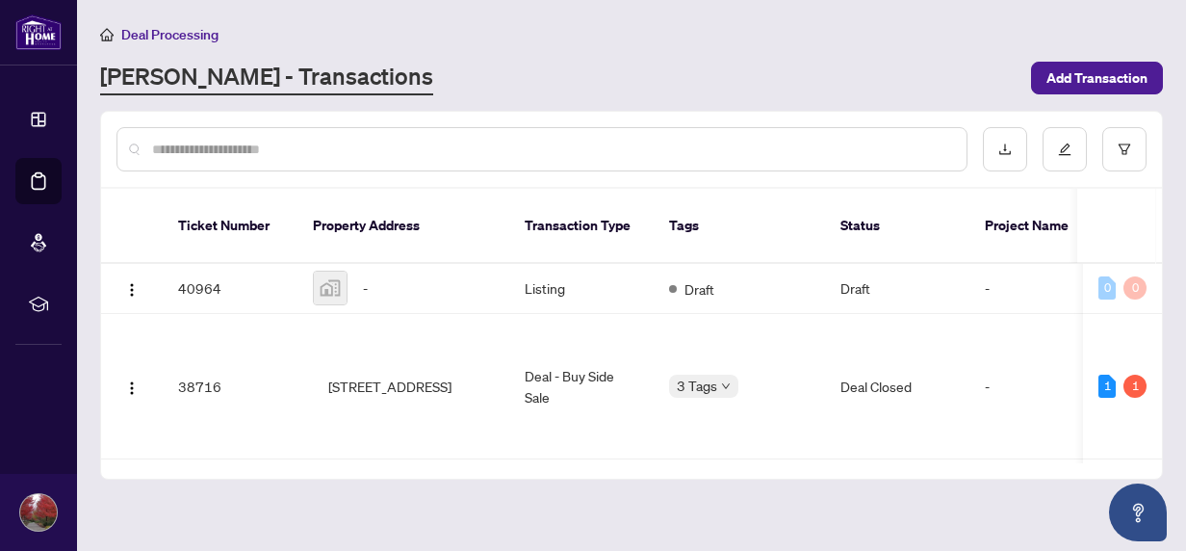
scroll to position [203, 0]
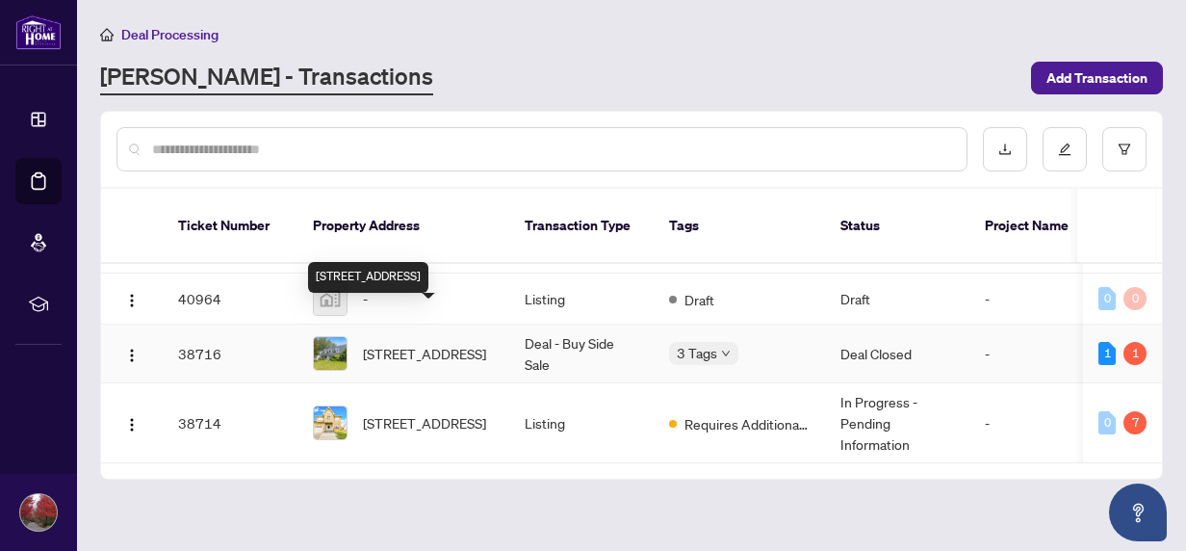
click at [418, 343] on span "97 Hearthstone Dr, Trent Hills, Ontario K0L 1L0, Canada" at bounding box center [424, 353] width 123 height 21
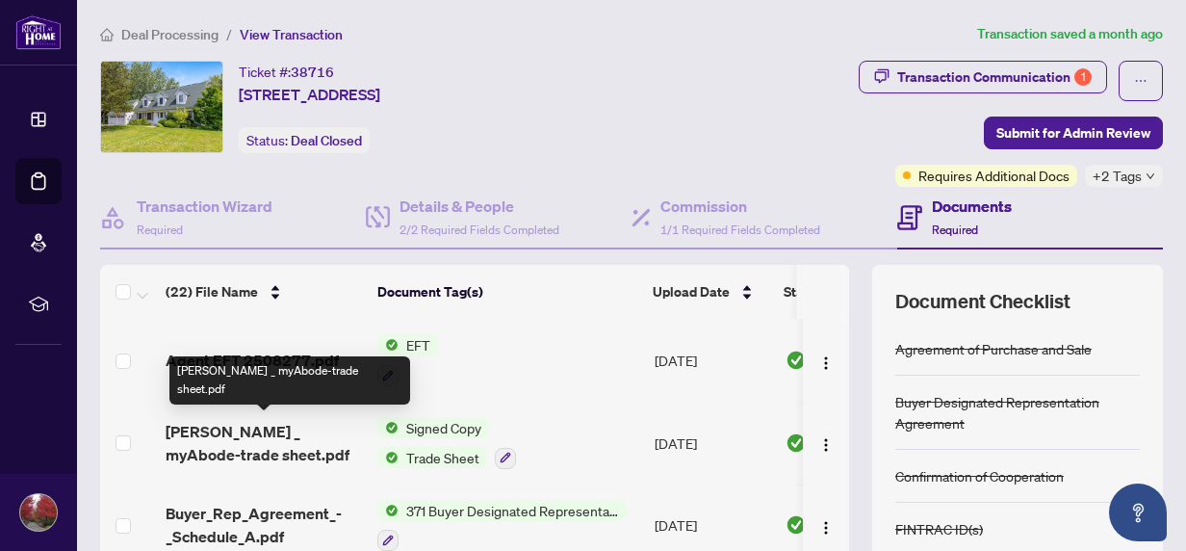
click at [263, 428] on span "RAHR _ myAbode-trade sheet.pdf" at bounding box center [264, 443] width 196 height 46
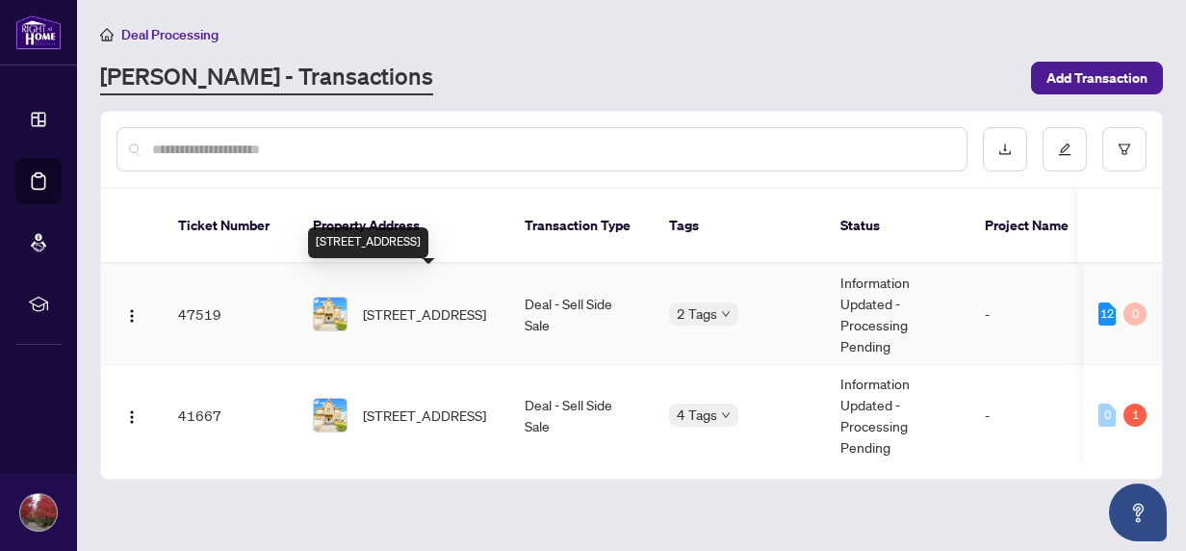
click at [400, 303] on span "921 Aviation Rd, Mississauga, Ontario L5G 4H8, Canada" at bounding box center [424, 313] width 123 height 21
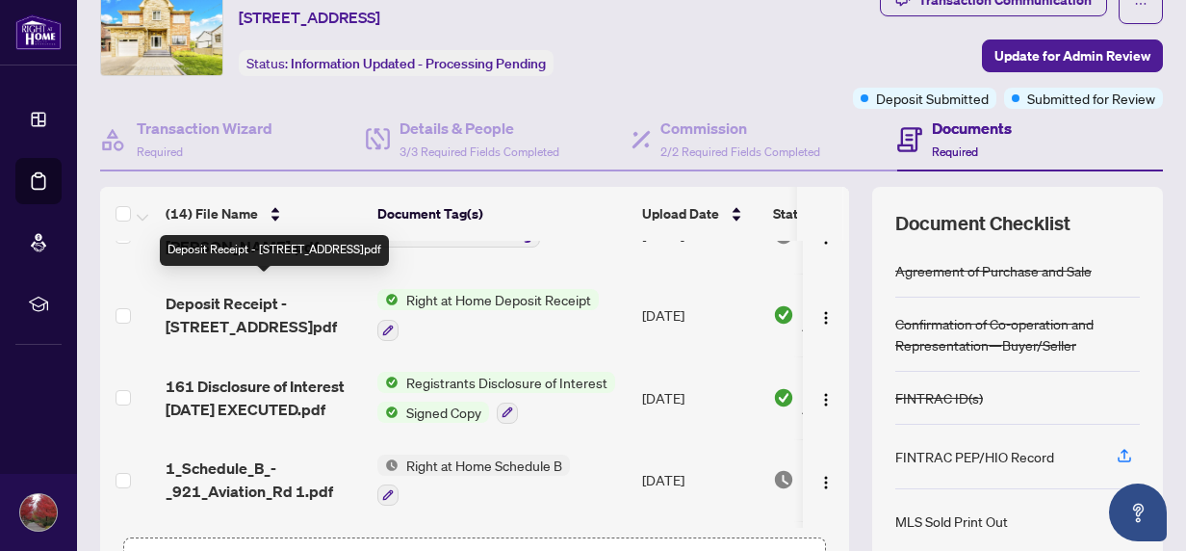
scroll to position [462, 0]
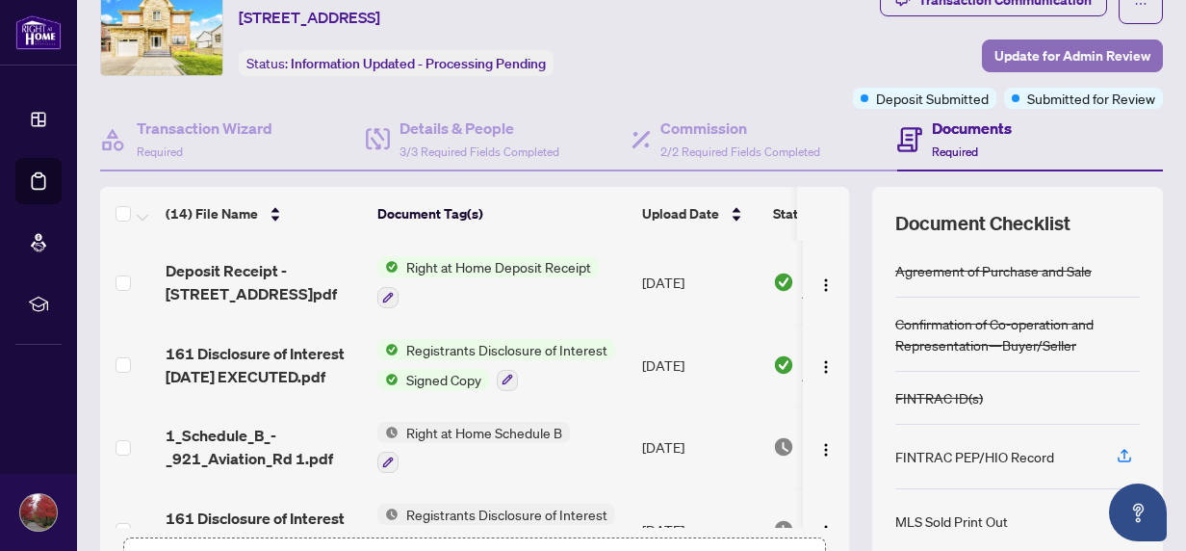
click at [1035, 52] on span "Update for Admin Review" at bounding box center [1072, 55] width 156 height 31
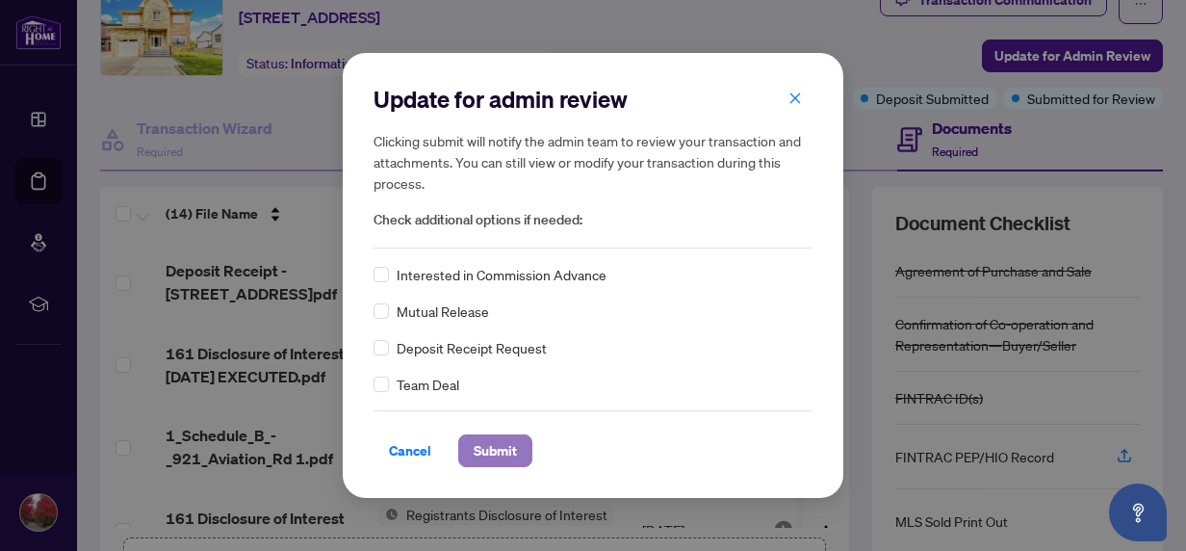
click at [490, 450] on span "Submit" at bounding box center [495, 450] width 43 height 31
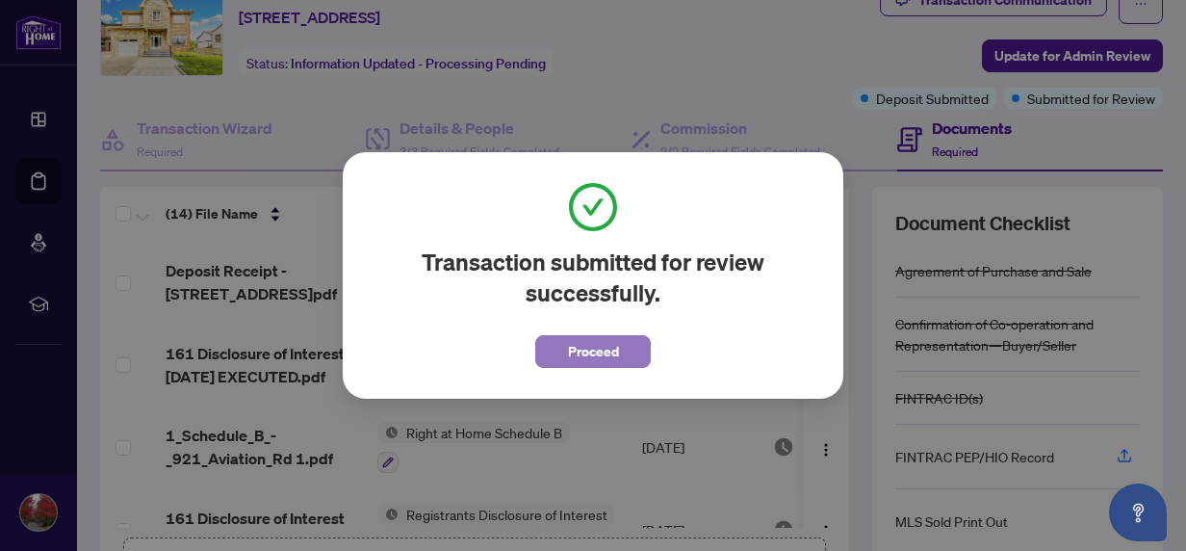
click at [592, 349] on span "Proceed" at bounding box center [593, 351] width 51 height 31
